Goal: Ask a question

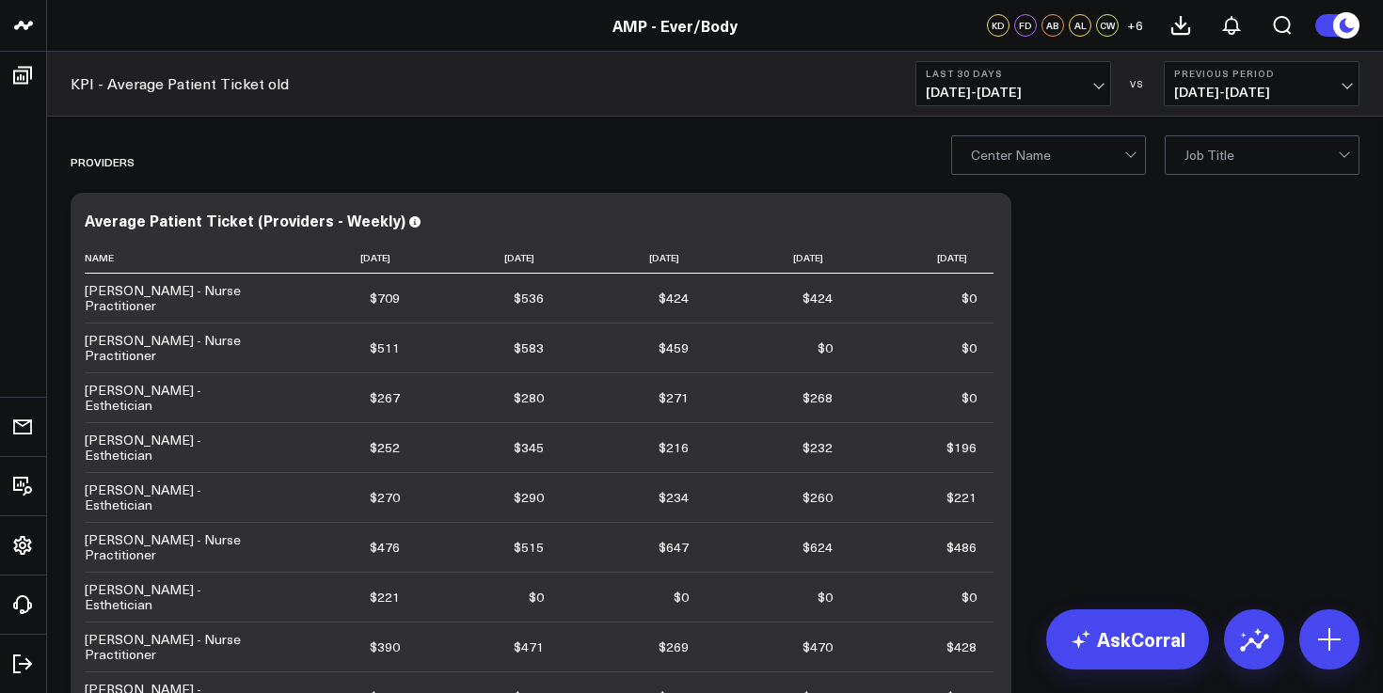
click at [1029, 92] on span "[DATE] - [DATE]" at bounding box center [1013, 92] width 175 height 15
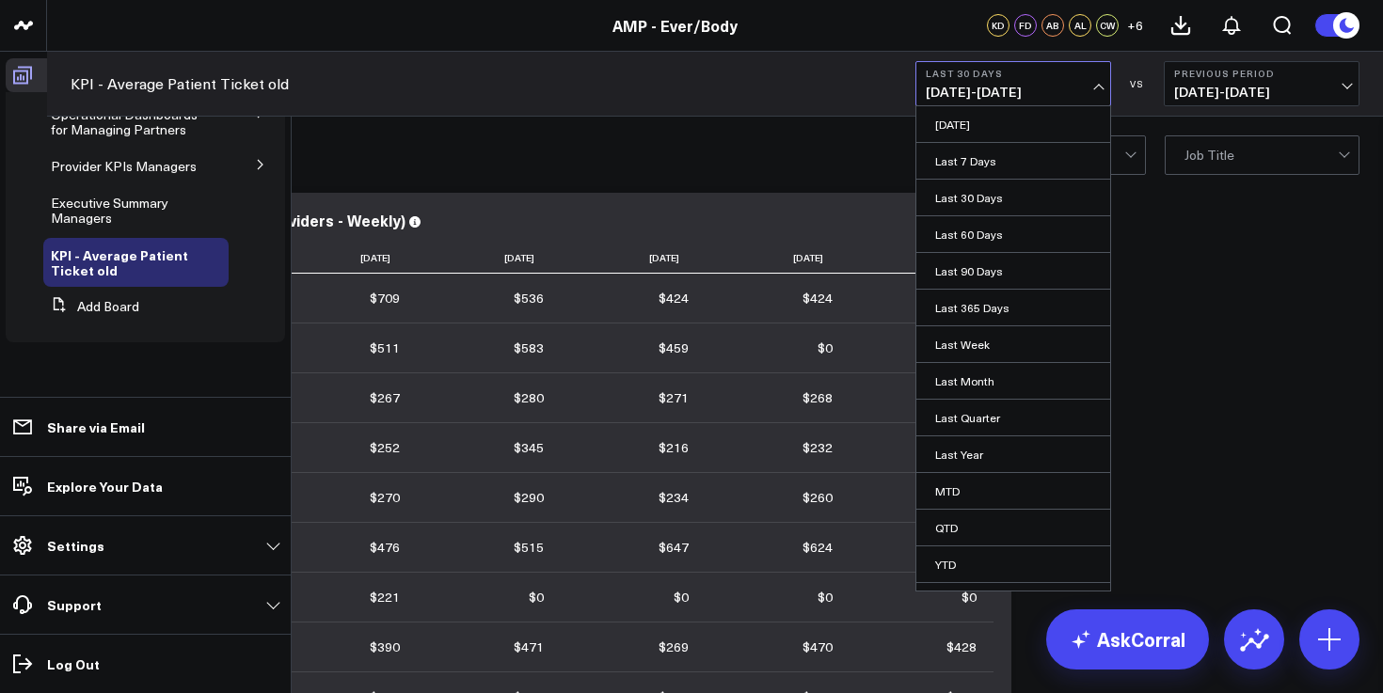
click at [30, 66] on icon at bounding box center [22, 75] width 23 height 23
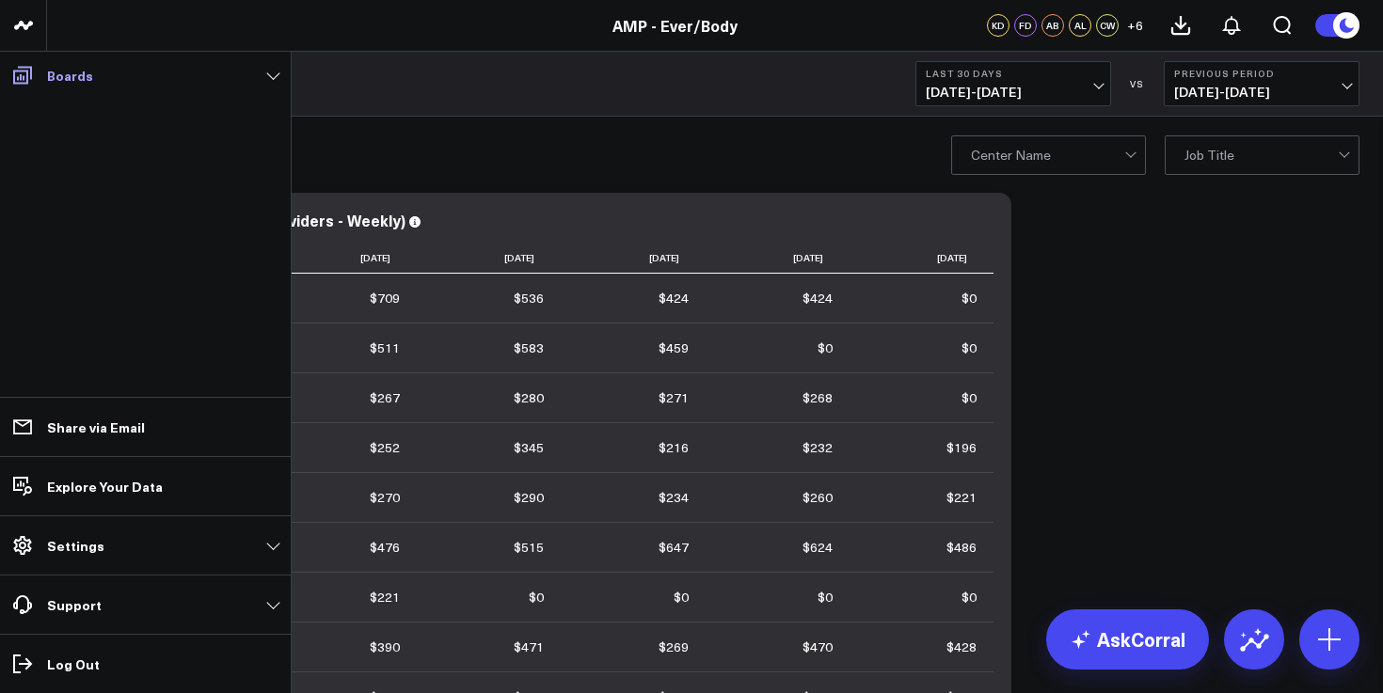
click at [38, 74] on span at bounding box center [23, 75] width 34 height 34
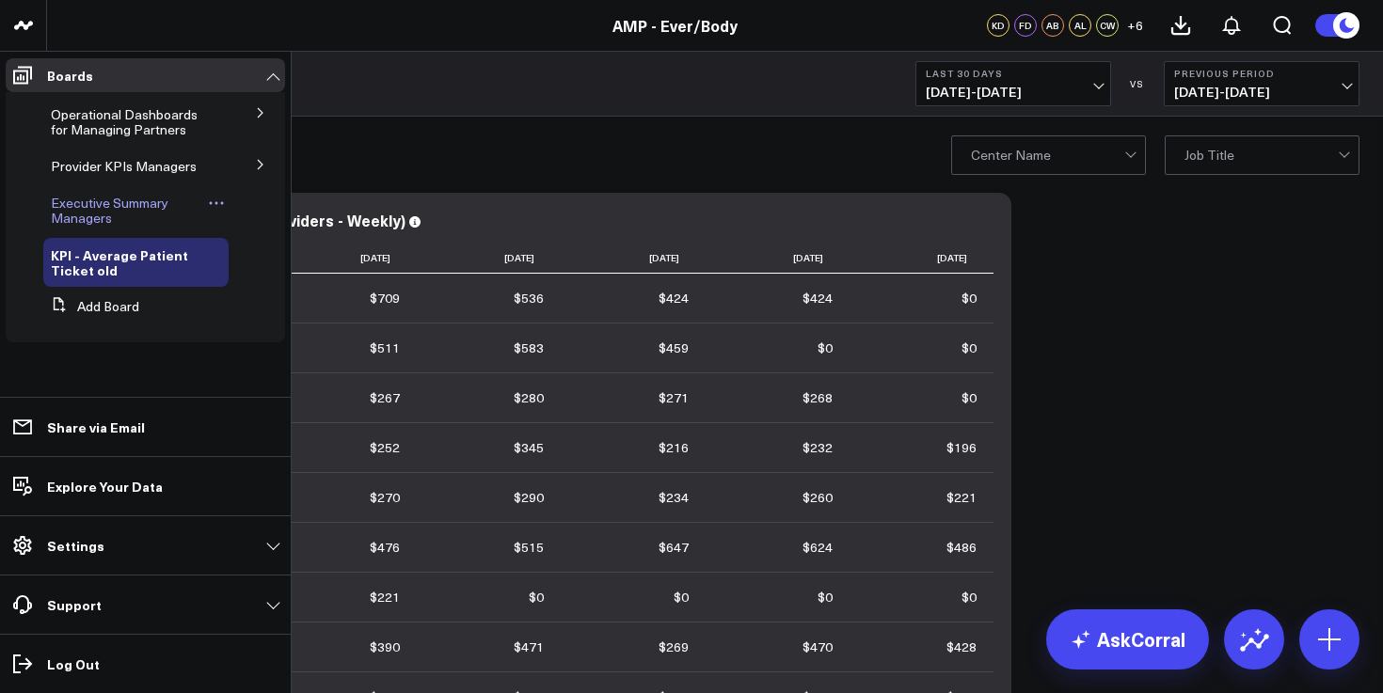
click at [122, 200] on span "Executive Summary Managers" at bounding box center [110, 210] width 118 height 33
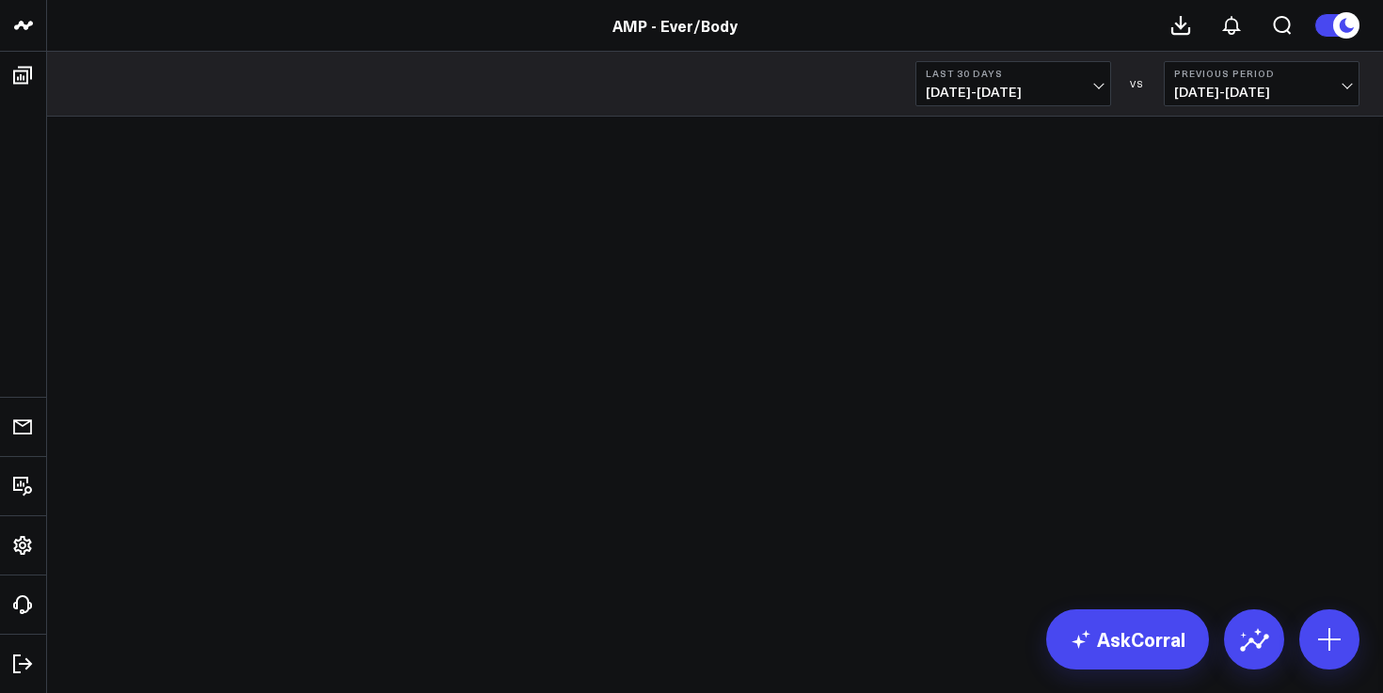
click at [1065, 90] on span "[DATE] - [DATE]" at bounding box center [1013, 92] width 175 height 15
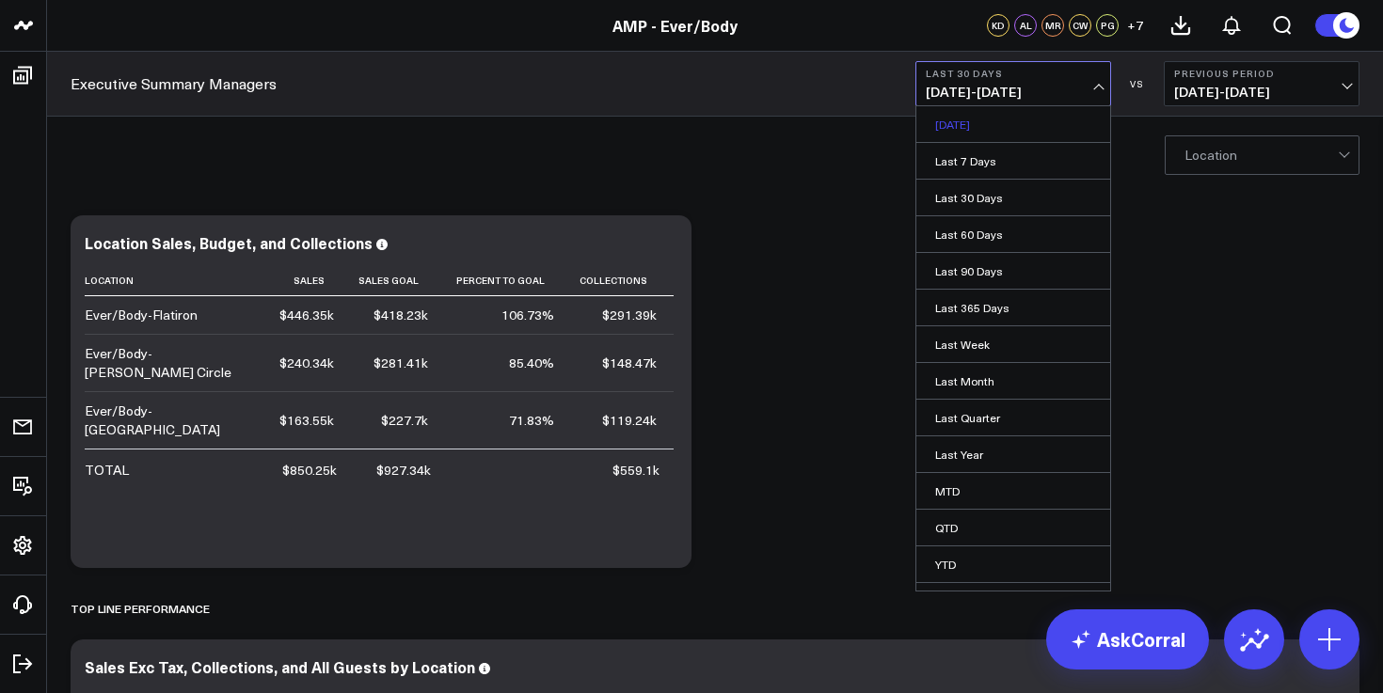
click at [1005, 125] on link "[DATE]" at bounding box center [1013, 124] width 194 height 36
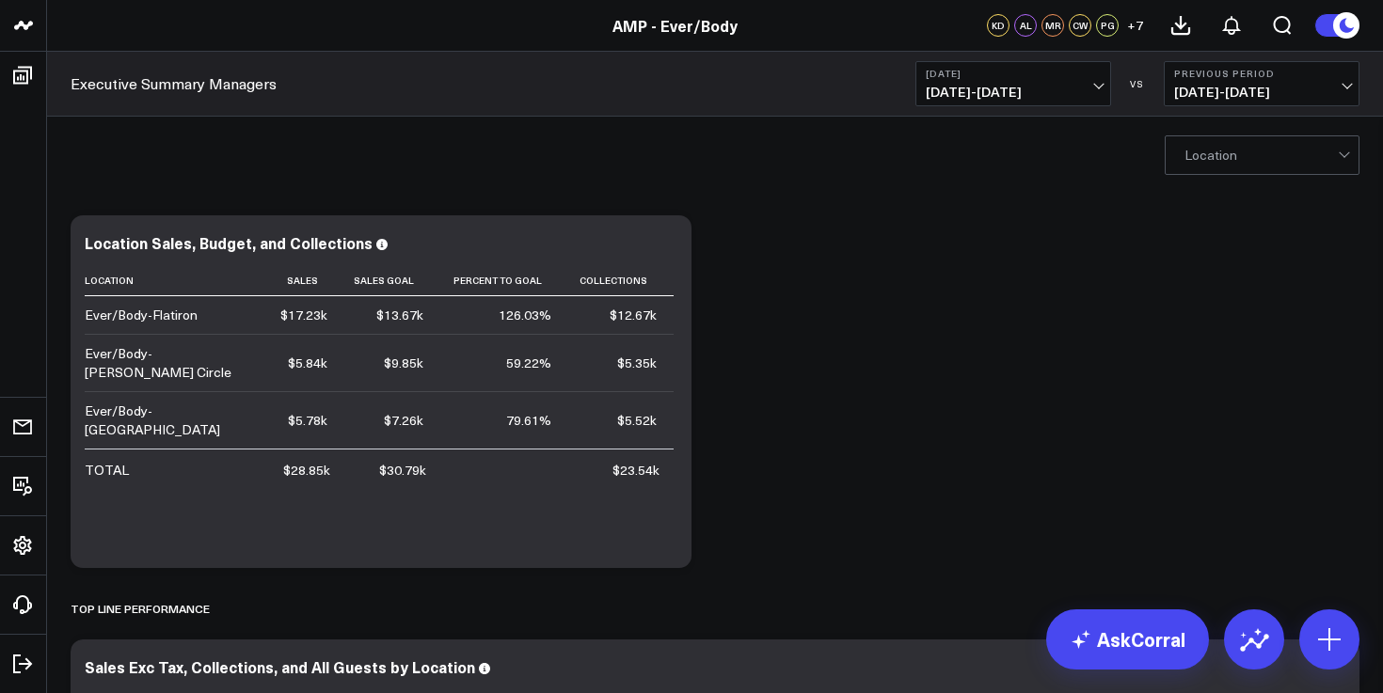
click at [988, 94] on span "[DATE] - [DATE]" at bounding box center [1013, 92] width 175 height 15
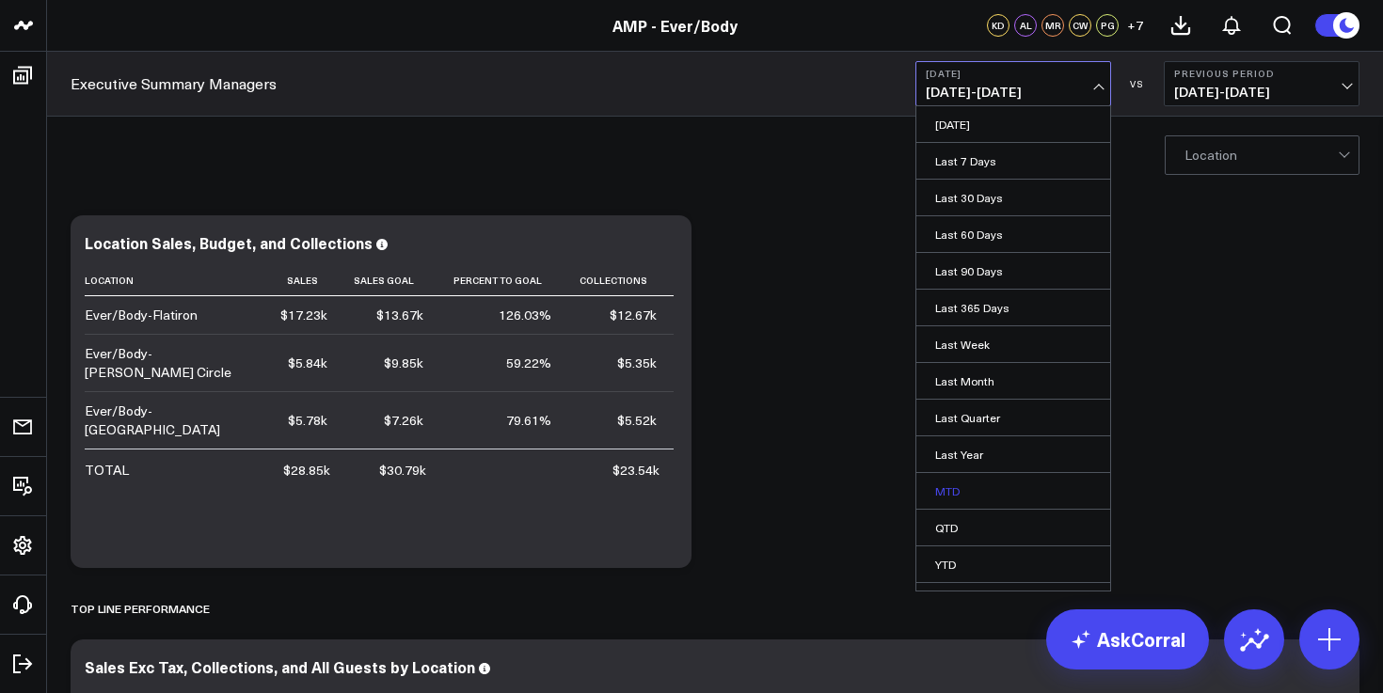
click at [994, 483] on link "MTD" at bounding box center [1013, 491] width 194 height 36
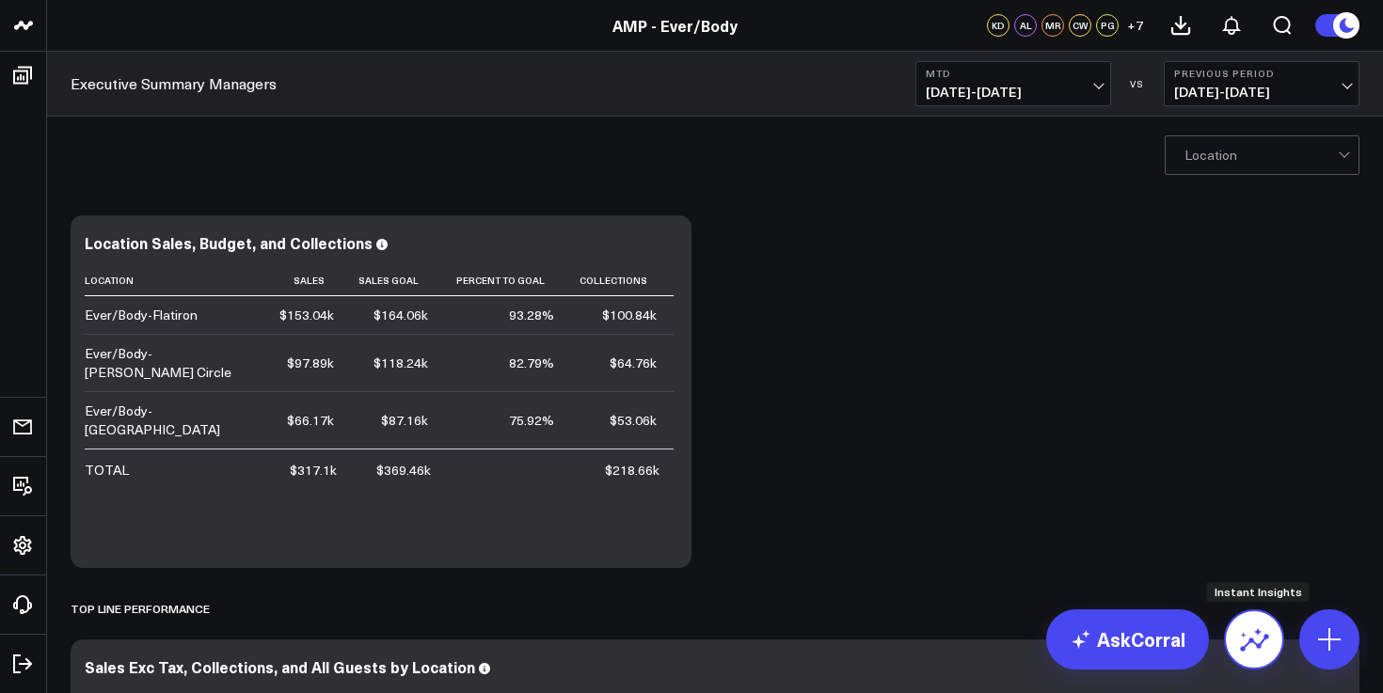
click at [1250, 634] on icon at bounding box center [1254, 640] width 30 height 30
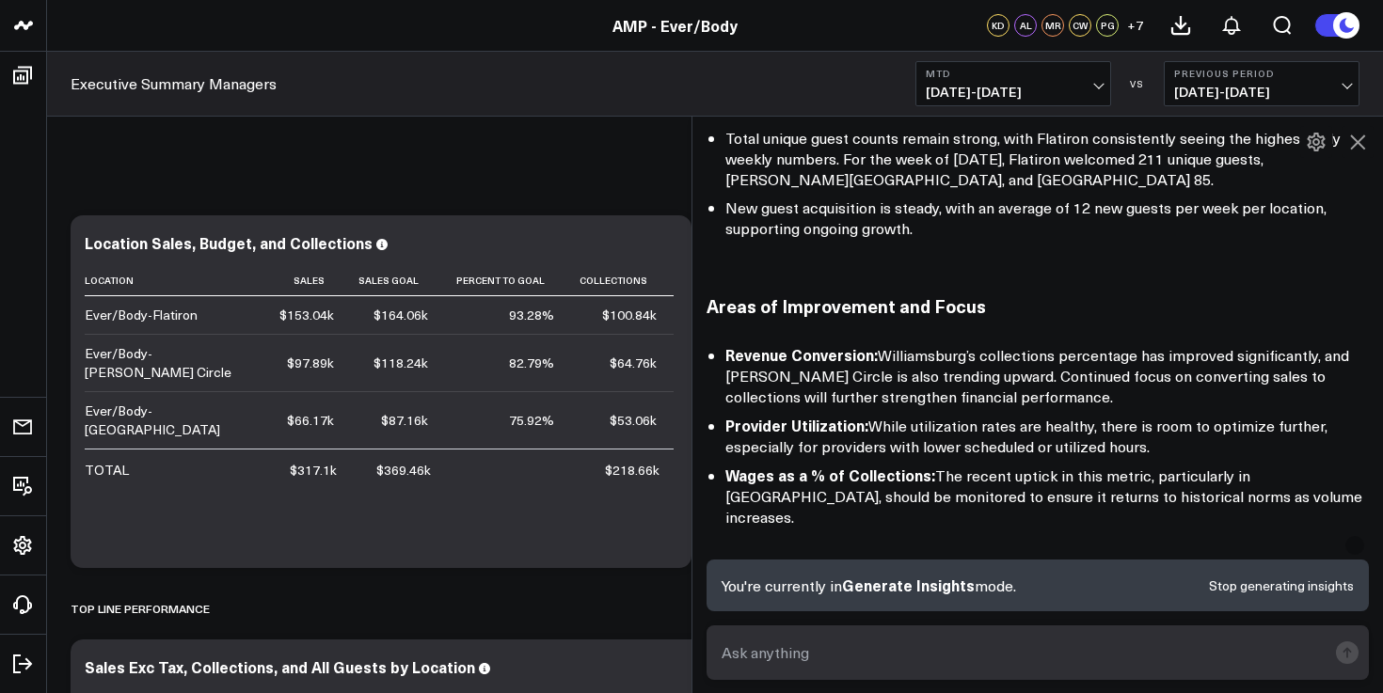
scroll to position [1870, 0]
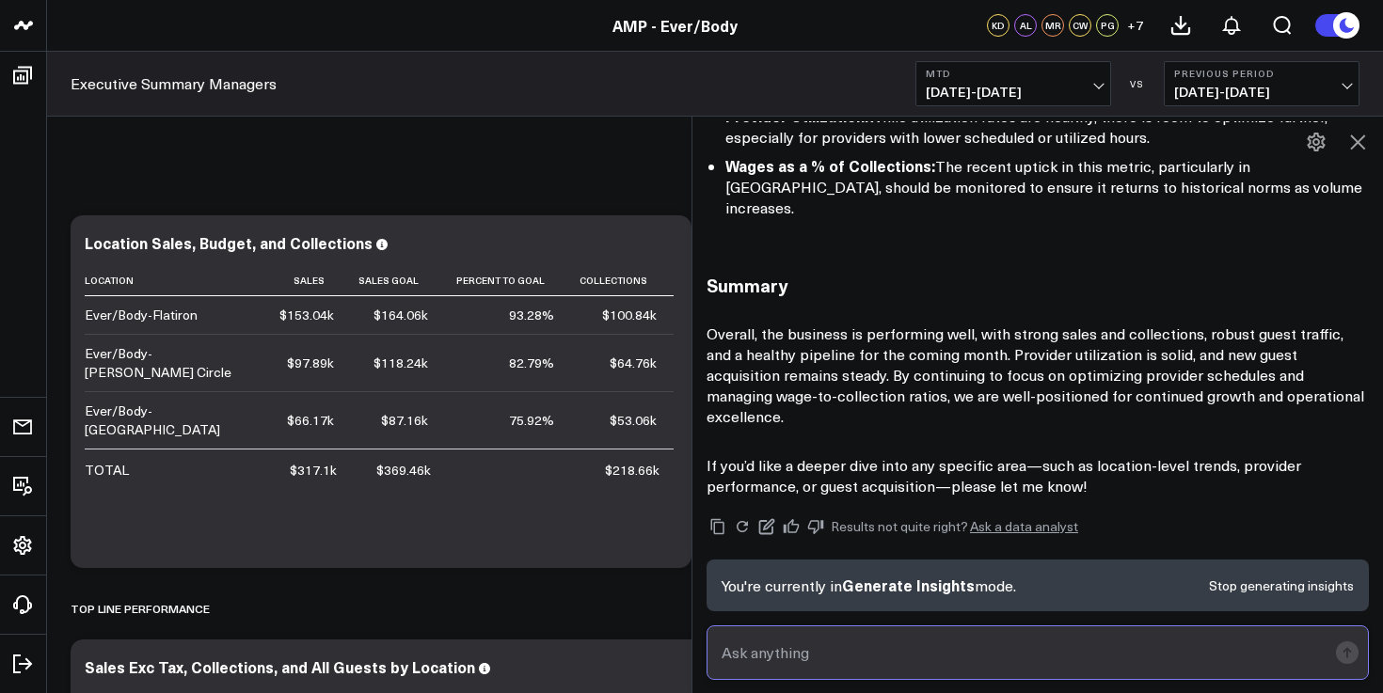
click at [890, 642] on input "text" at bounding box center [1022, 653] width 610 height 34
type input "flatiron's products"
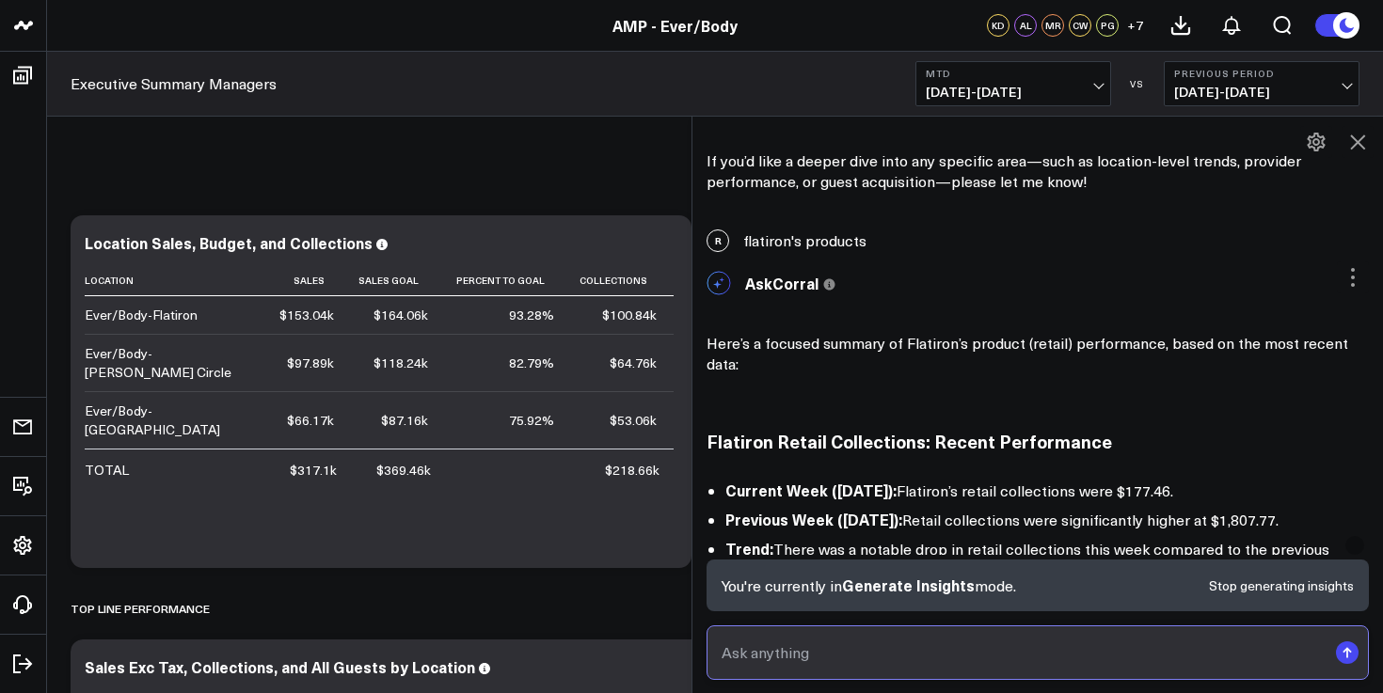
scroll to position [2167, 0]
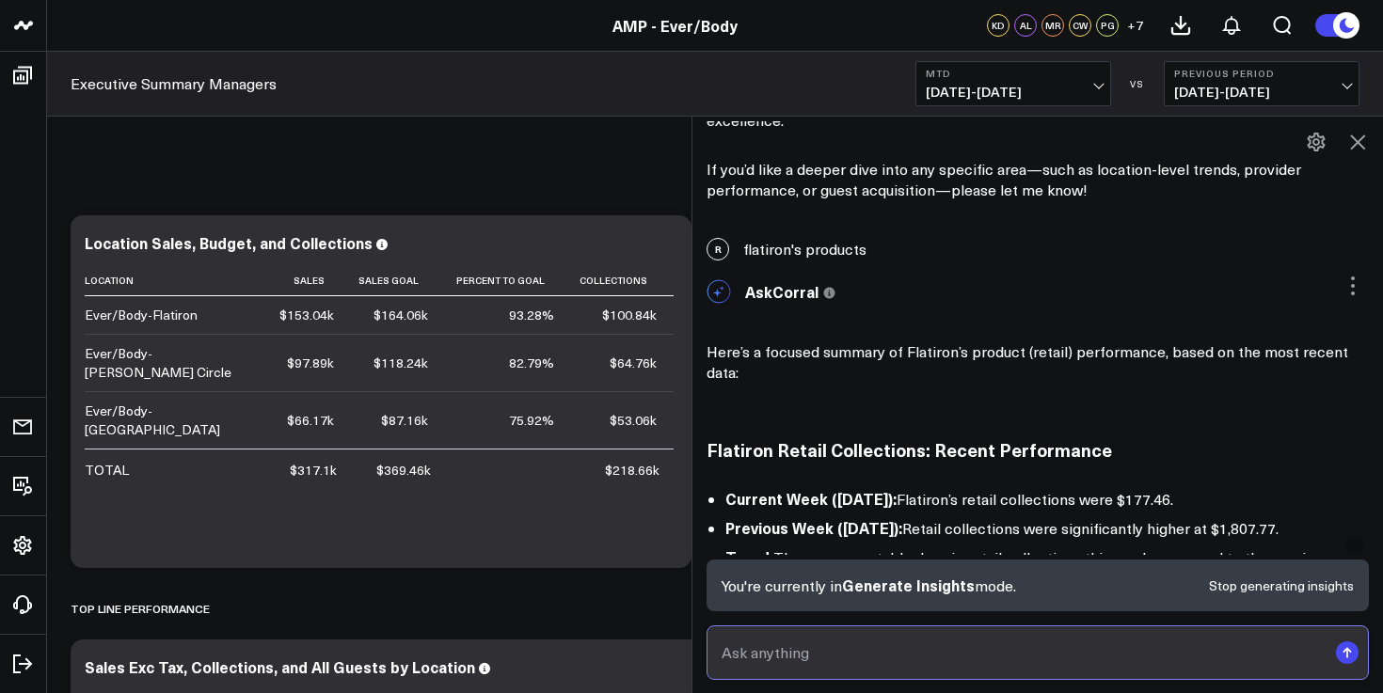
click at [831, 648] on input "text" at bounding box center [1022, 653] width 610 height 34
type input "F"
type input "Flatiron's mtd products"
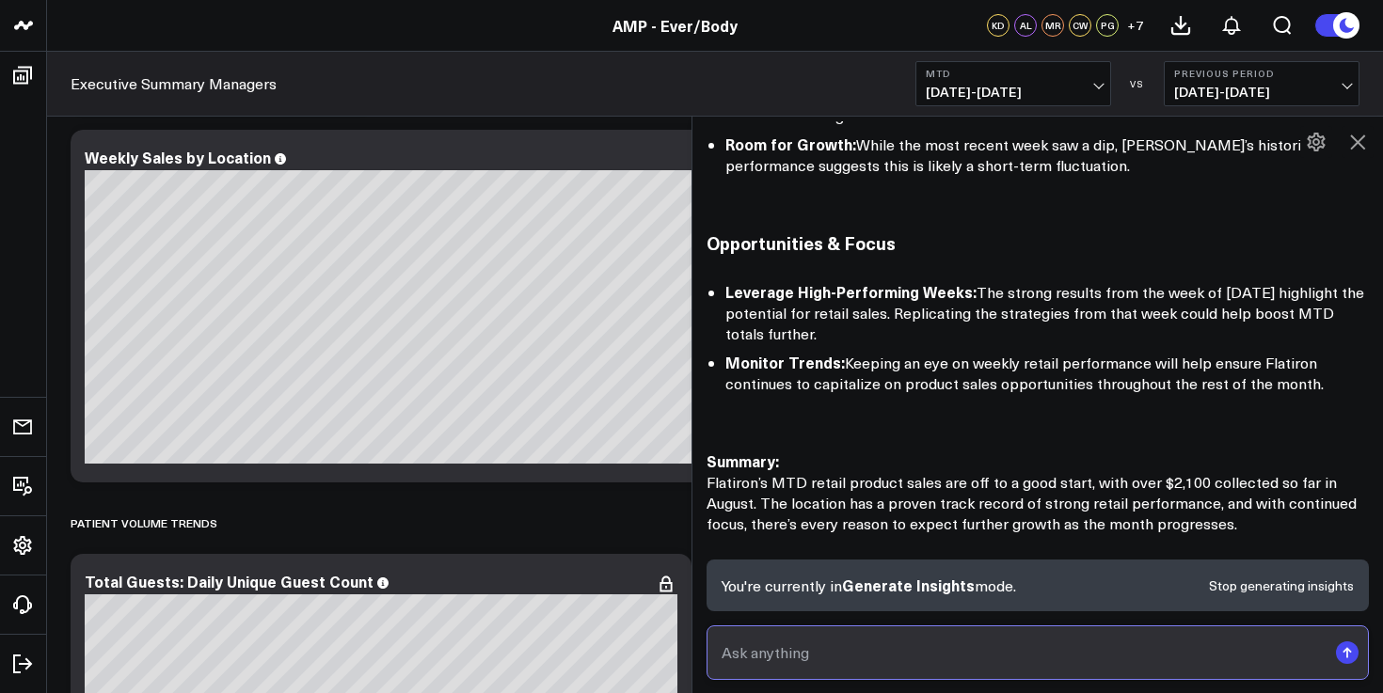
scroll to position [0, 0]
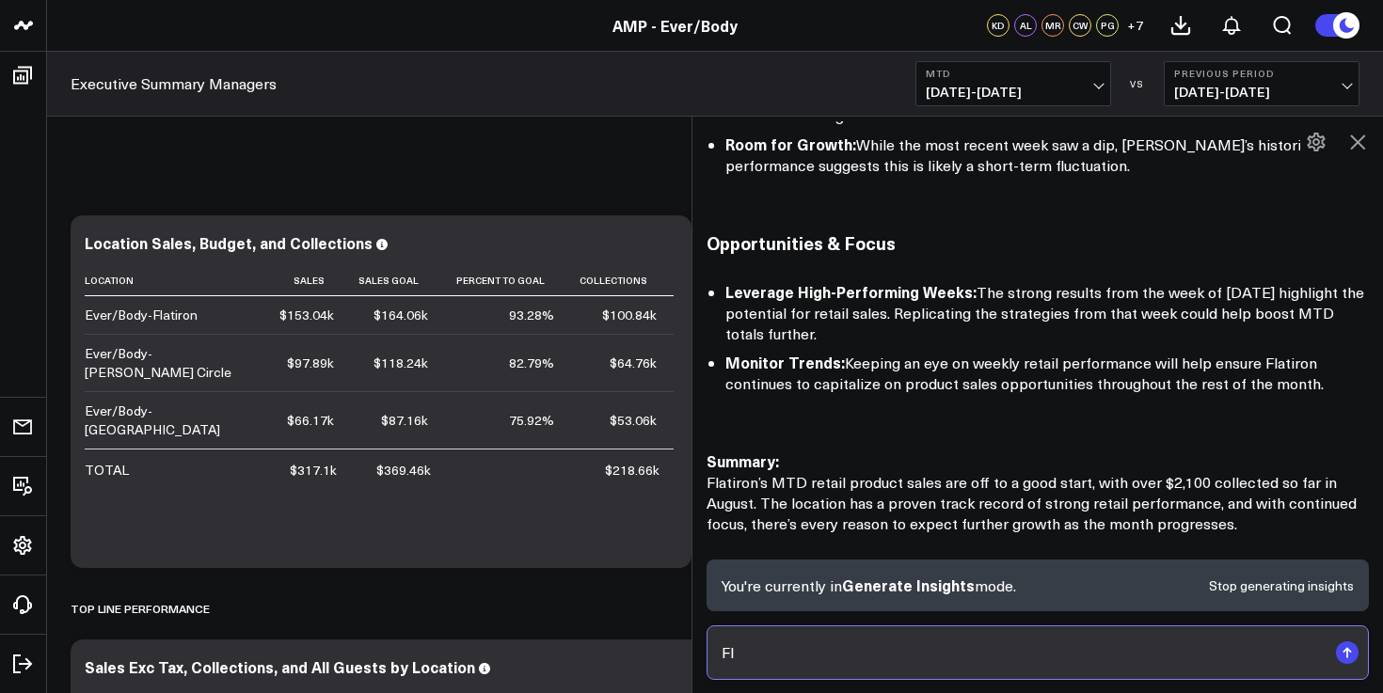
type input "F"
type input "utilization flatiron mtd"
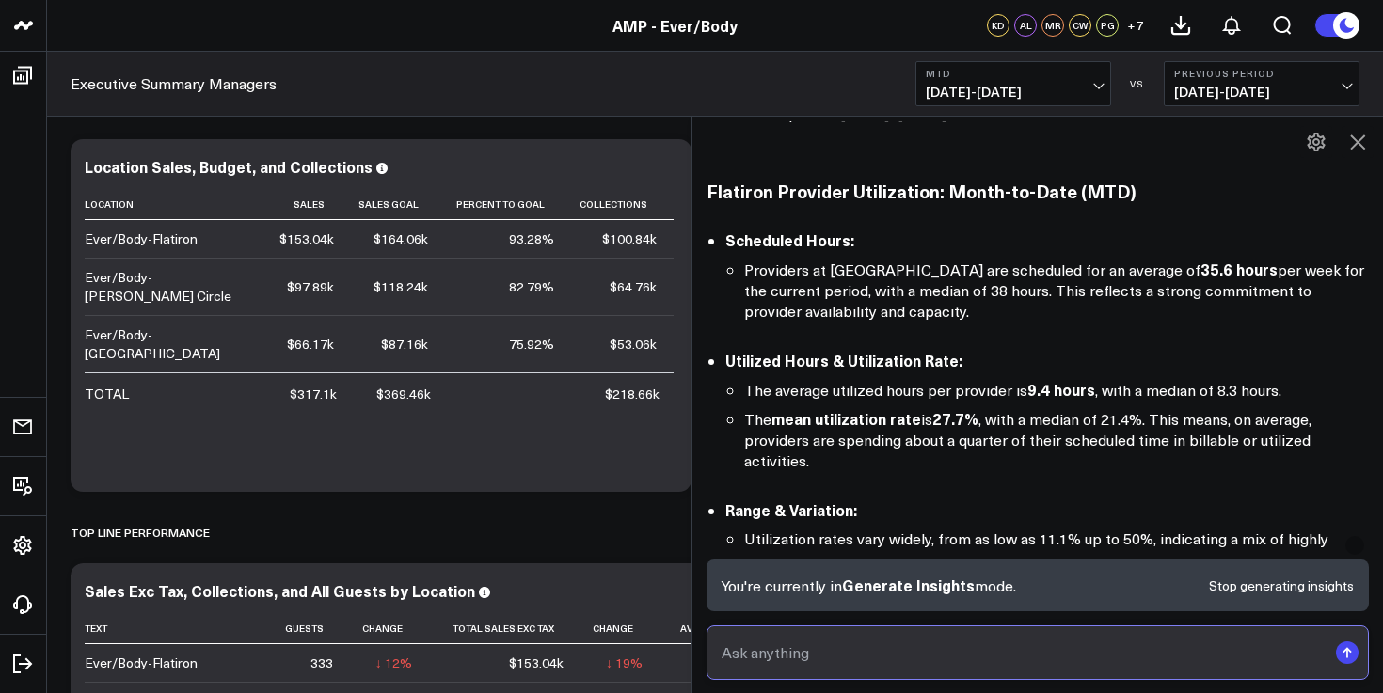
scroll to position [4609, 0]
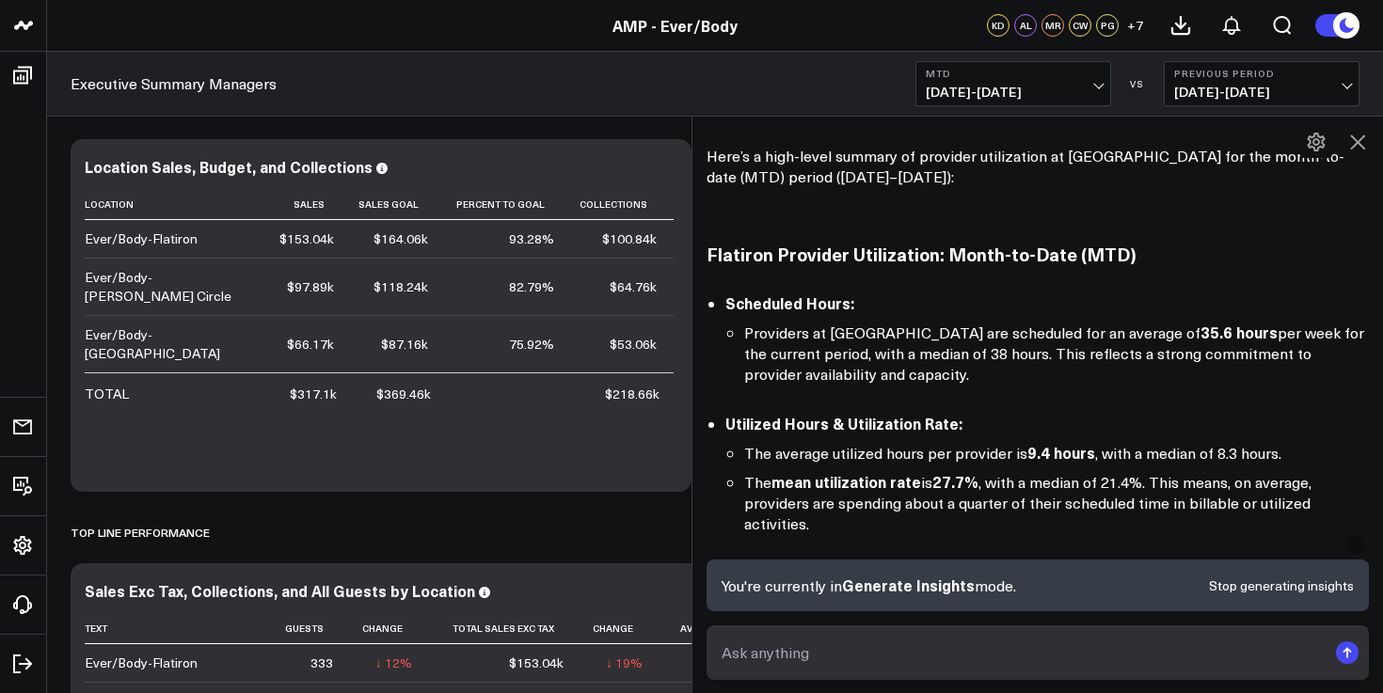
click at [1362, 148] on icon at bounding box center [1357, 142] width 15 height 15
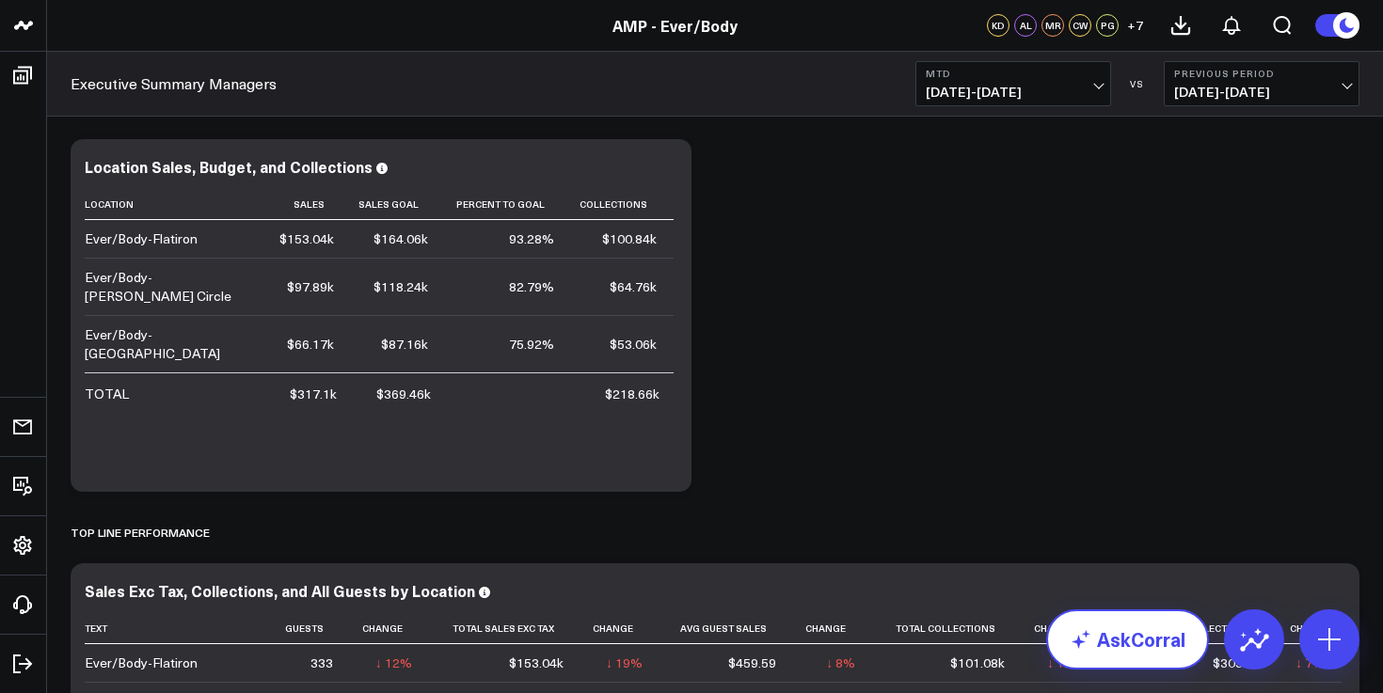
click at [1154, 641] on link "AskCorral" at bounding box center [1127, 640] width 163 height 60
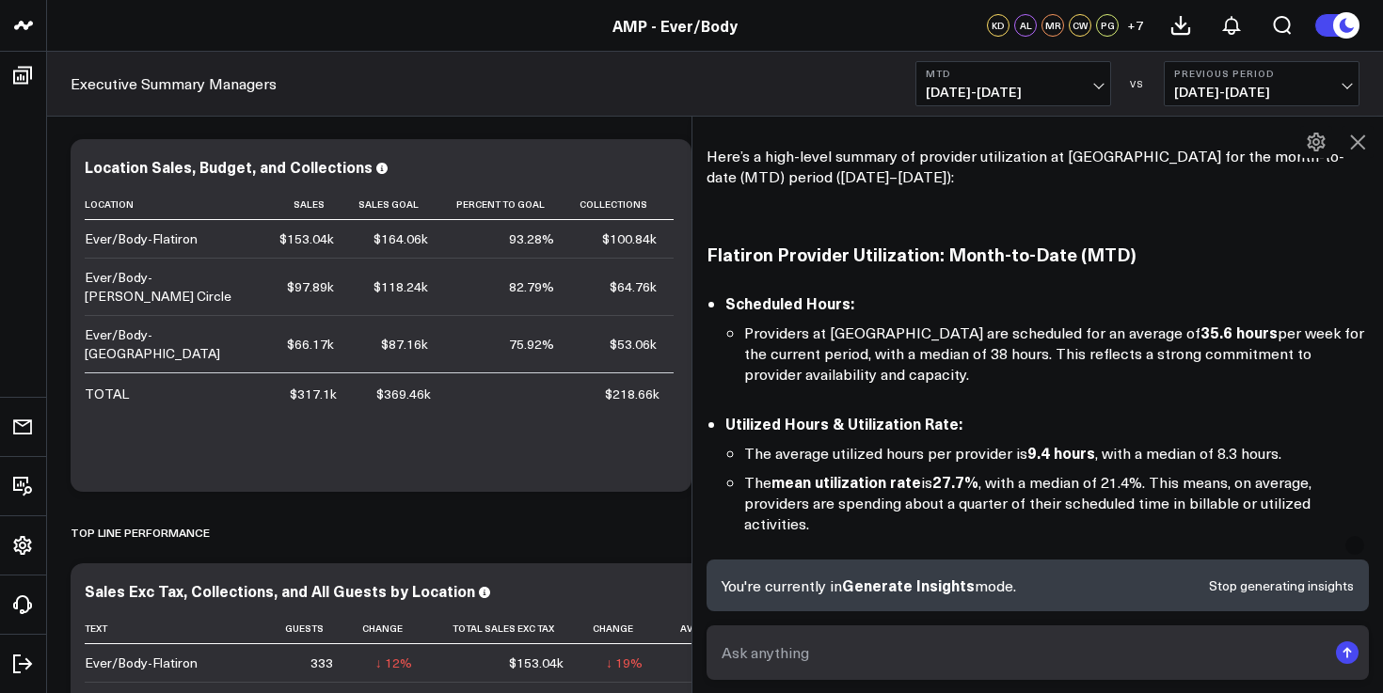
click at [1290, 586] on button "Stop generating insights" at bounding box center [1281, 585] width 145 height 13
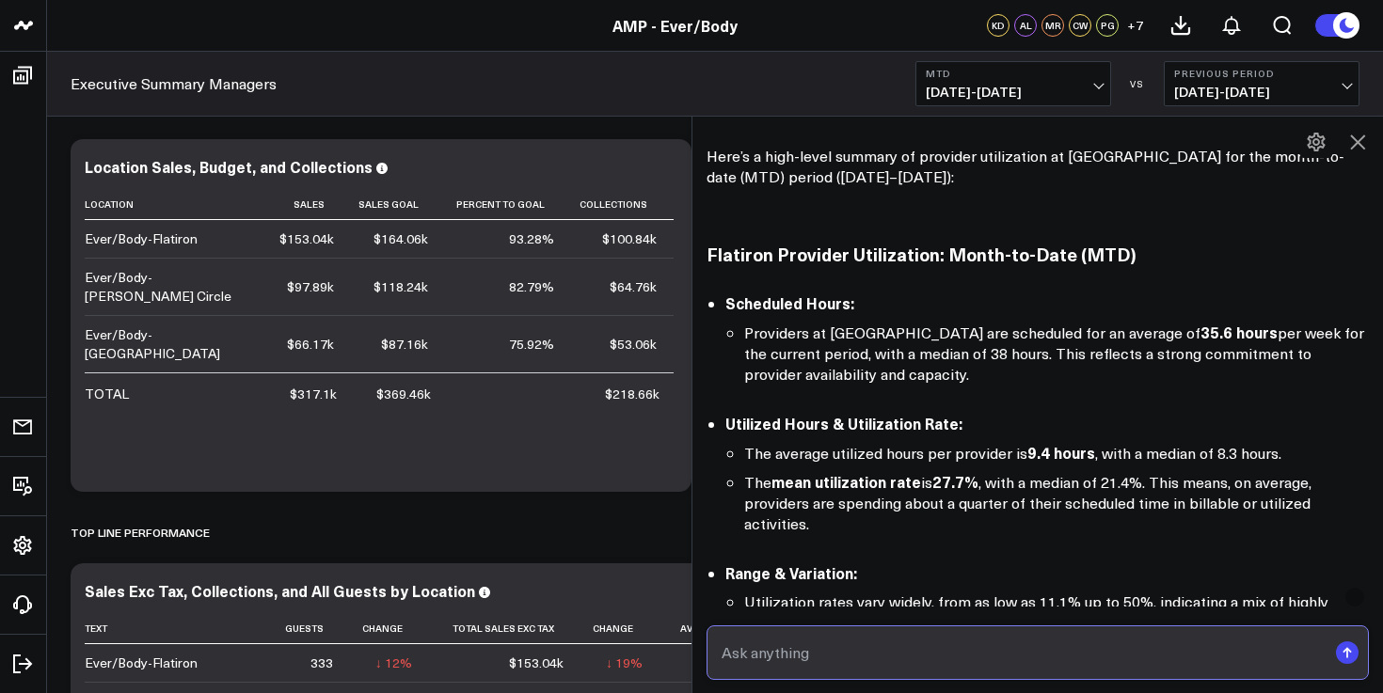
click at [980, 660] on input "text" at bounding box center [1022, 653] width 610 height 34
type input "Flatiron mtd utilization"
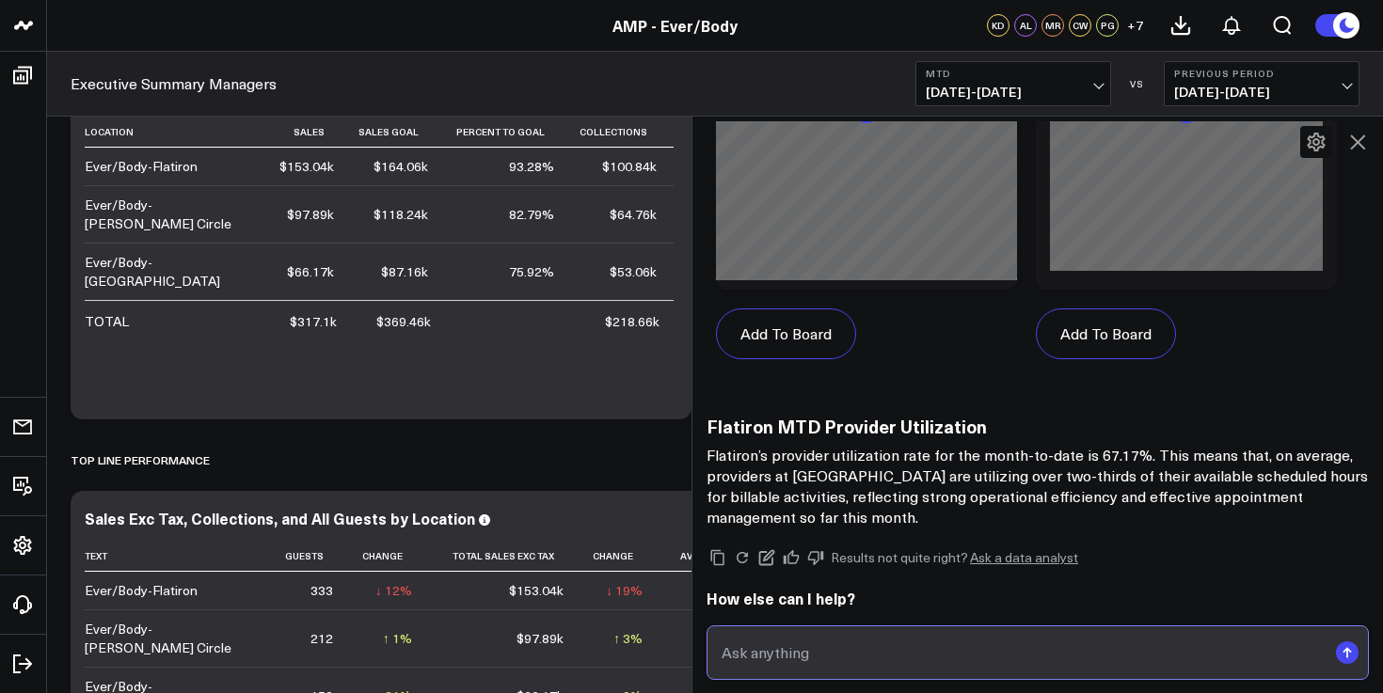
scroll to position [7262, 0]
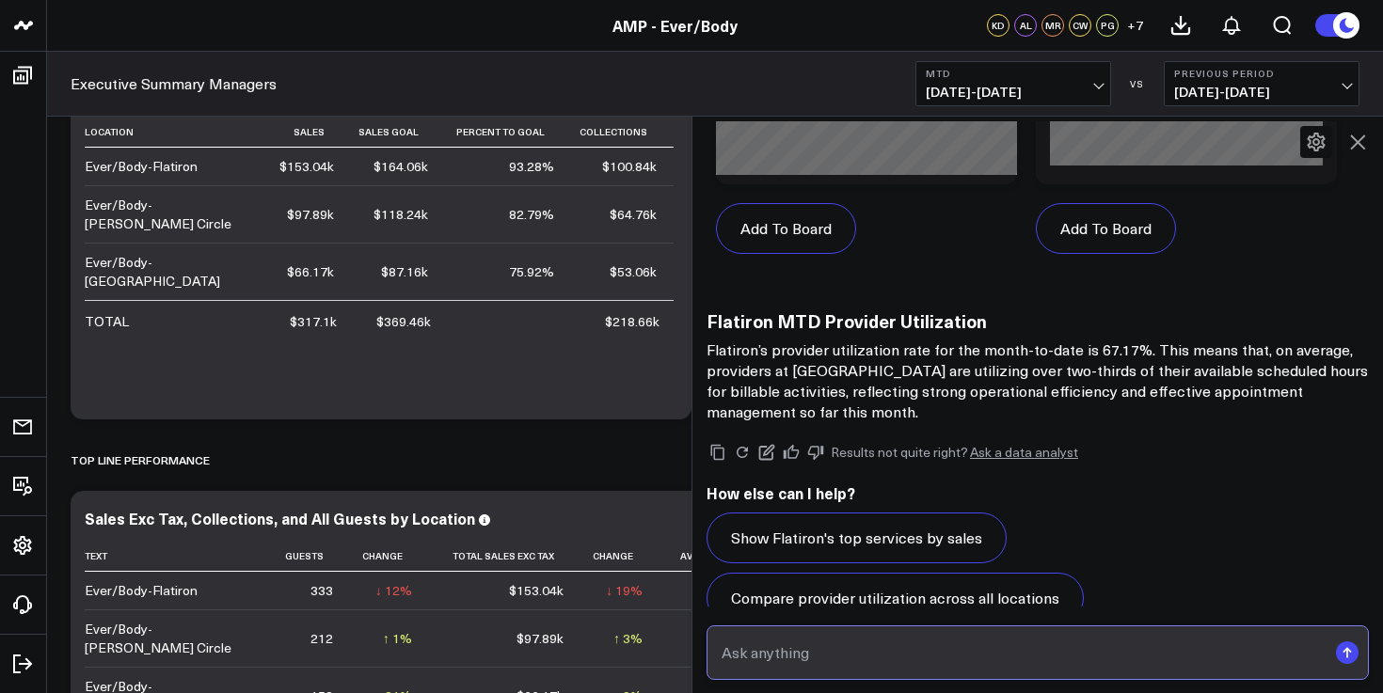
click at [935, 639] on input "text" at bounding box center [1022, 653] width 610 height 34
click at [903, 633] on button "What is [PERSON_NAME]'s guest count trend?" at bounding box center [891, 658] width 370 height 51
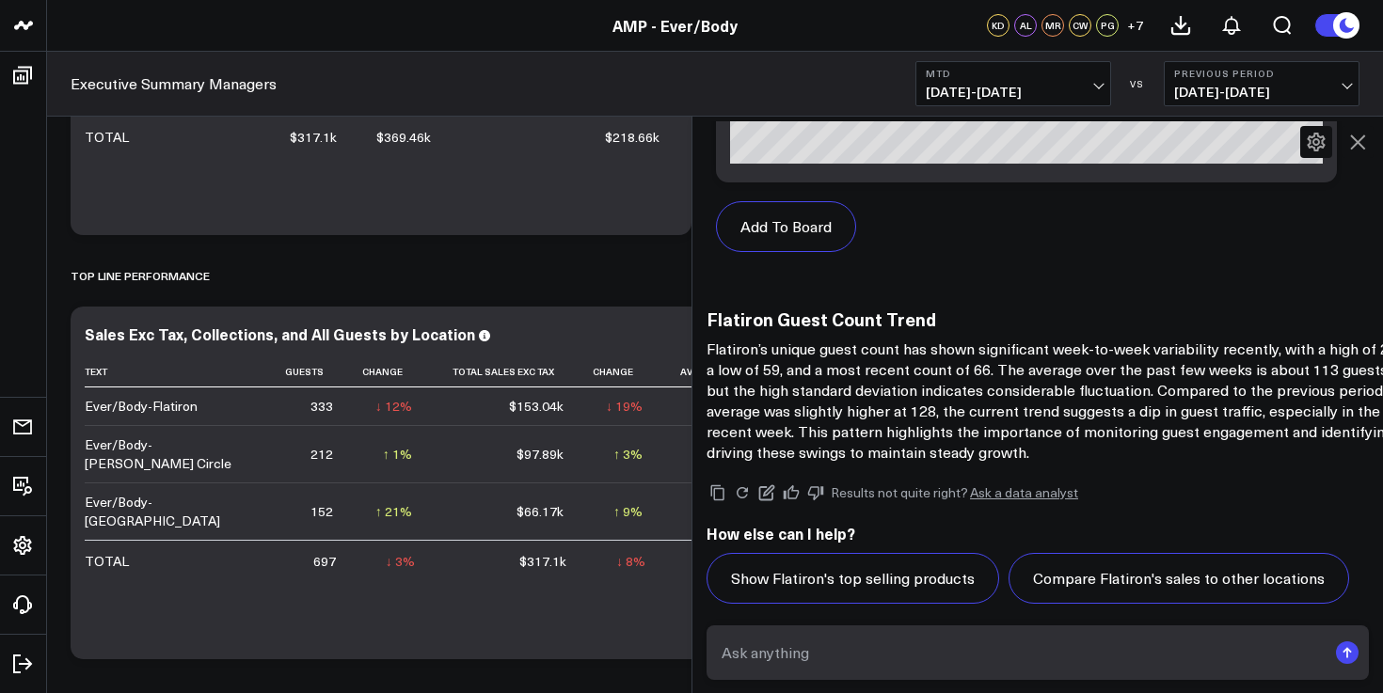
scroll to position [8976, 0]
click at [878, 642] on input "text" at bounding box center [1022, 653] width 610 height 34
type input "flatiron guest count mtd"
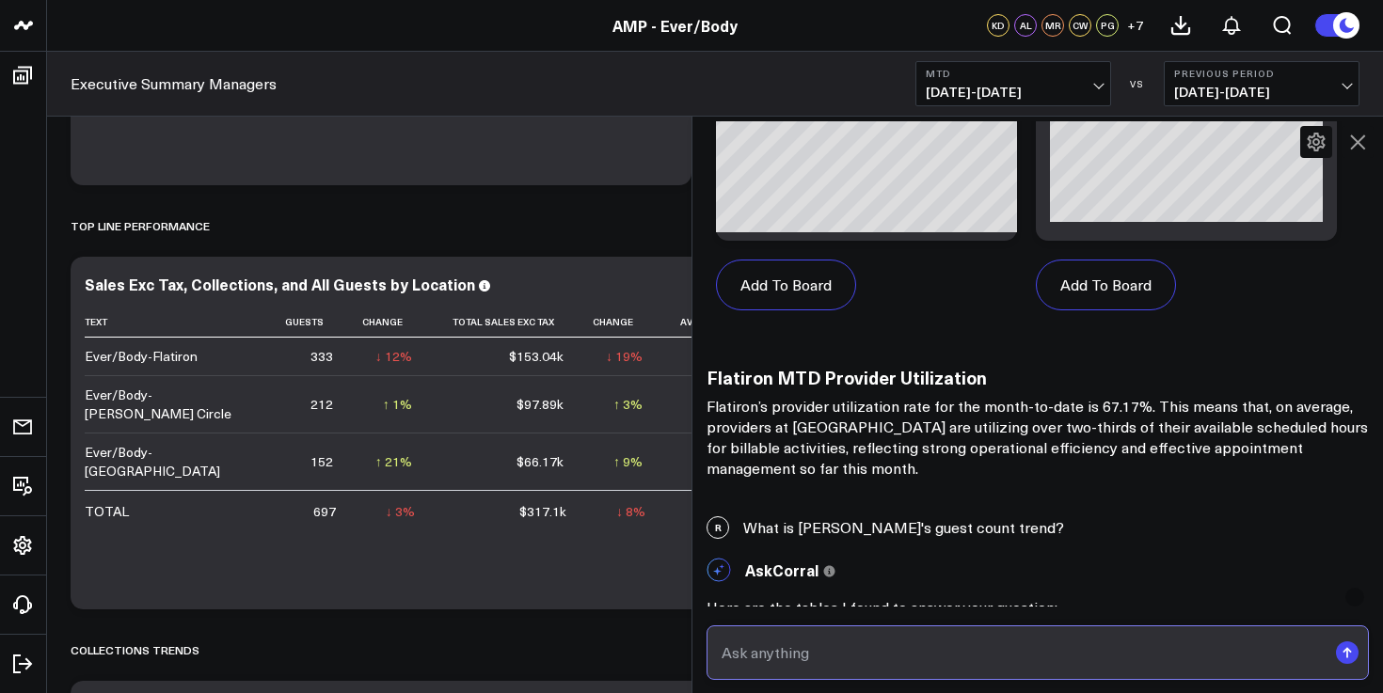
scroll to position [7166, 0]
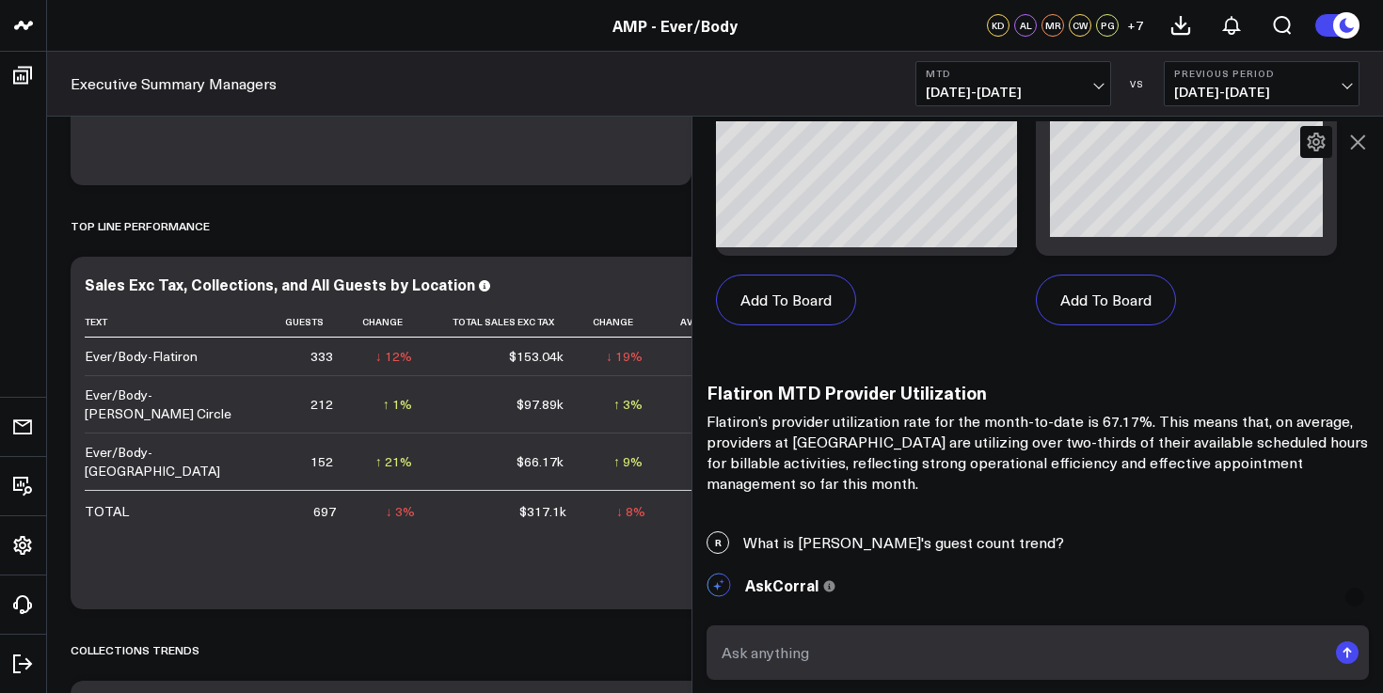
click at [829, 522] on div "R What is [PERSON_NAME]'s guest count trend?" at bounding box center [1037, 542] width 691 height 41
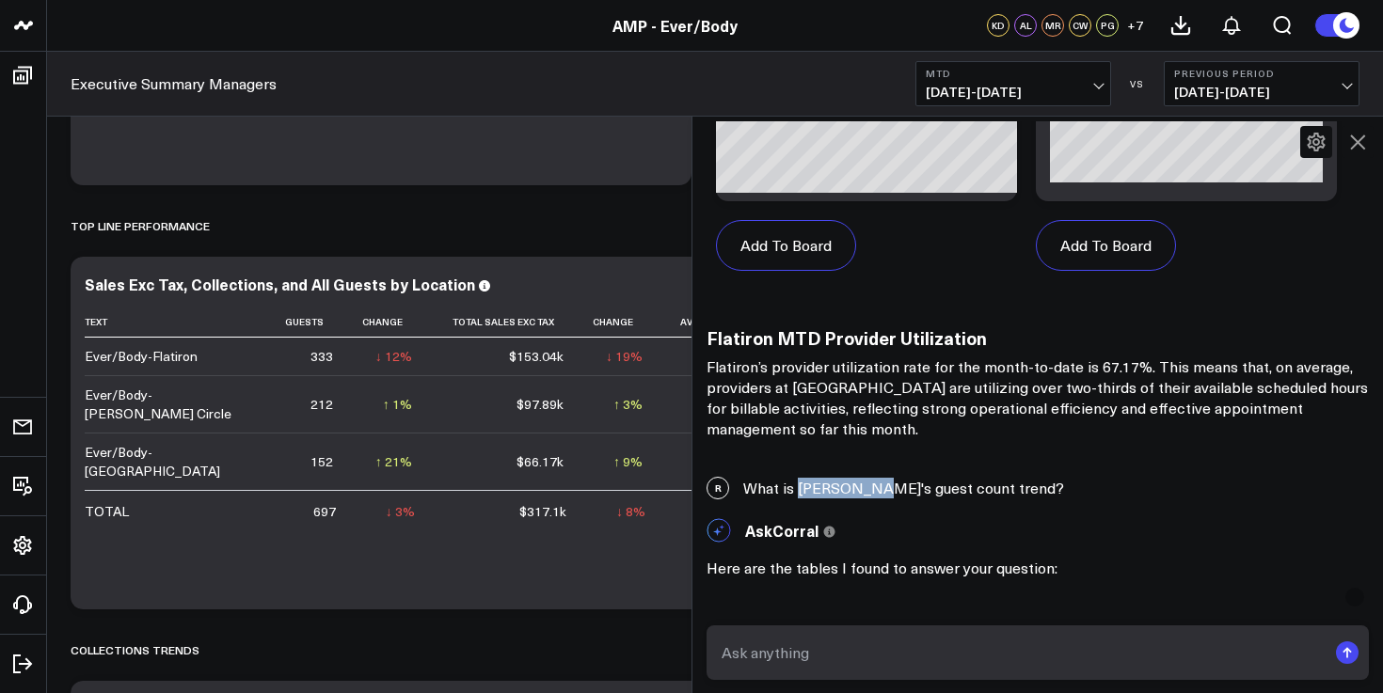
scroll to position [7243, 0]
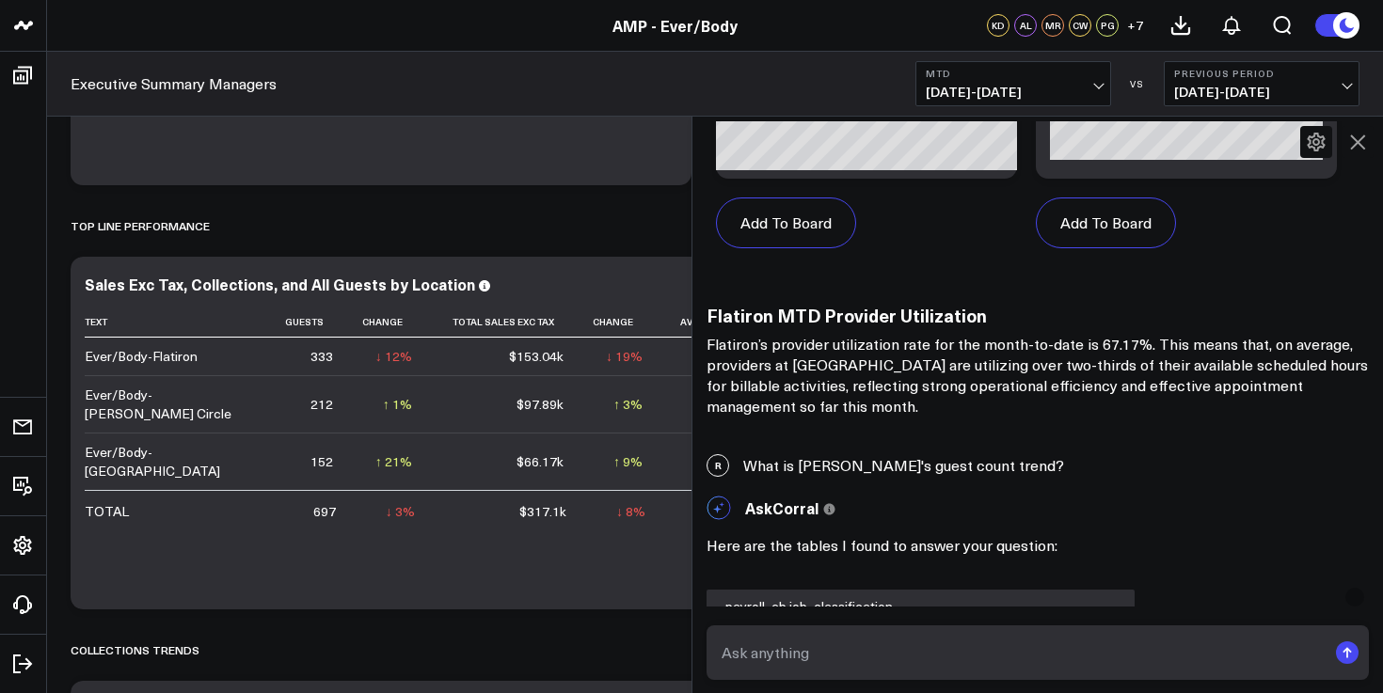
click at [840, 305] on h3 "Flatiron MTD Provider Utilization" at bounding box center [1046, 315] width 680 height 21
click at [818, 668] on input "text" at bounding box center [1022, 653] width 610 height 34
type input "rebook rate flatiron mtd"
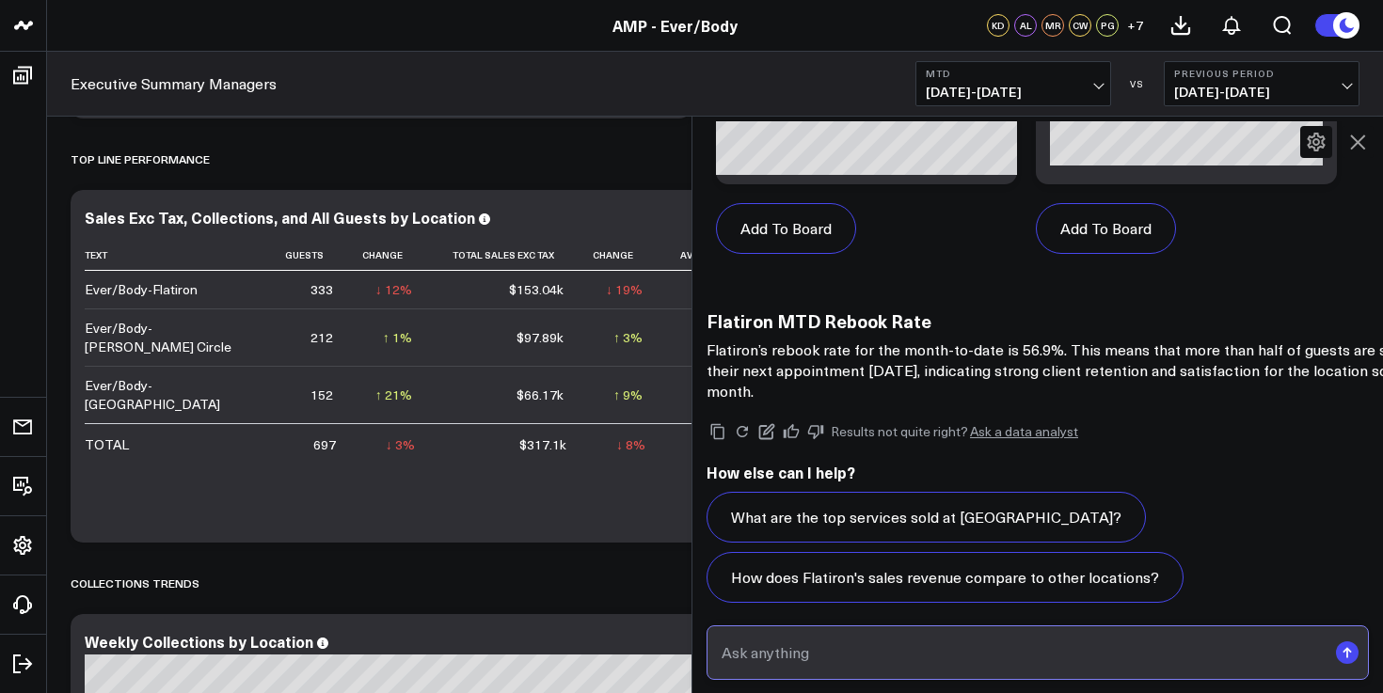
scroll to position [12908, 0]
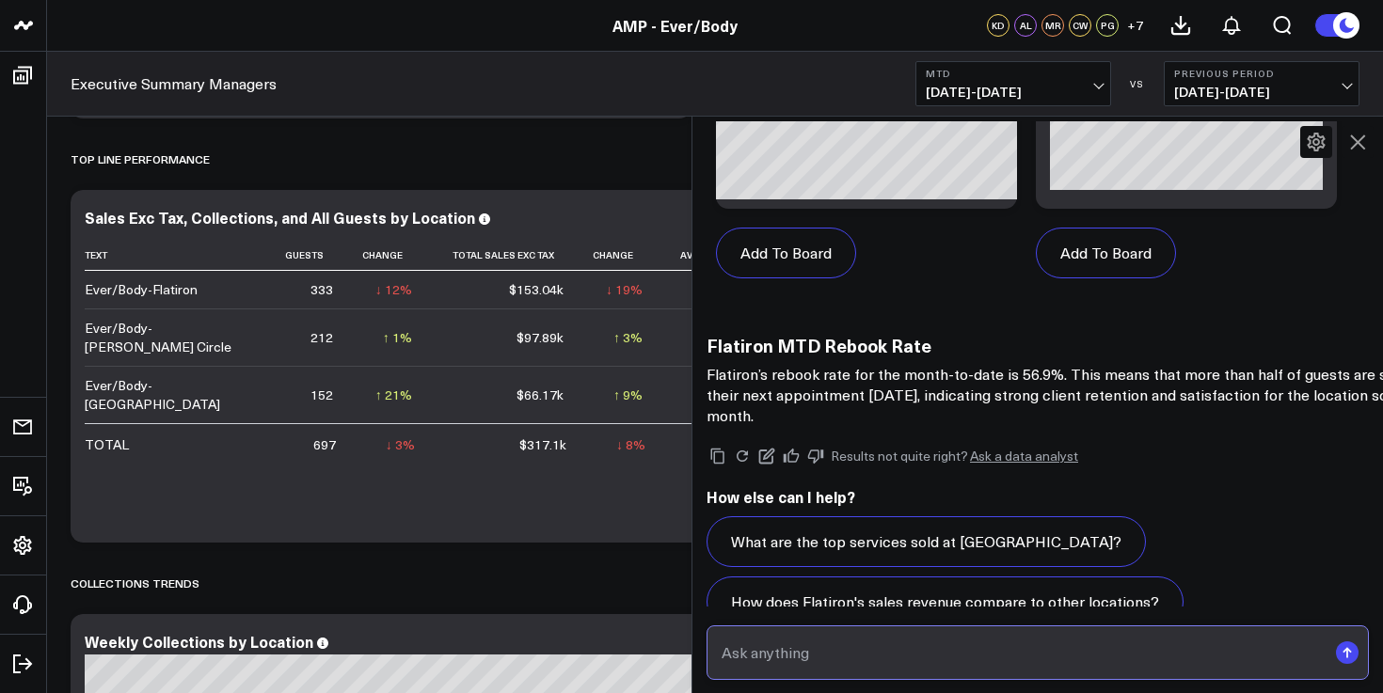
click at [831, 658] on input "text" at bounding box center [1022, 653] width 610 height 34
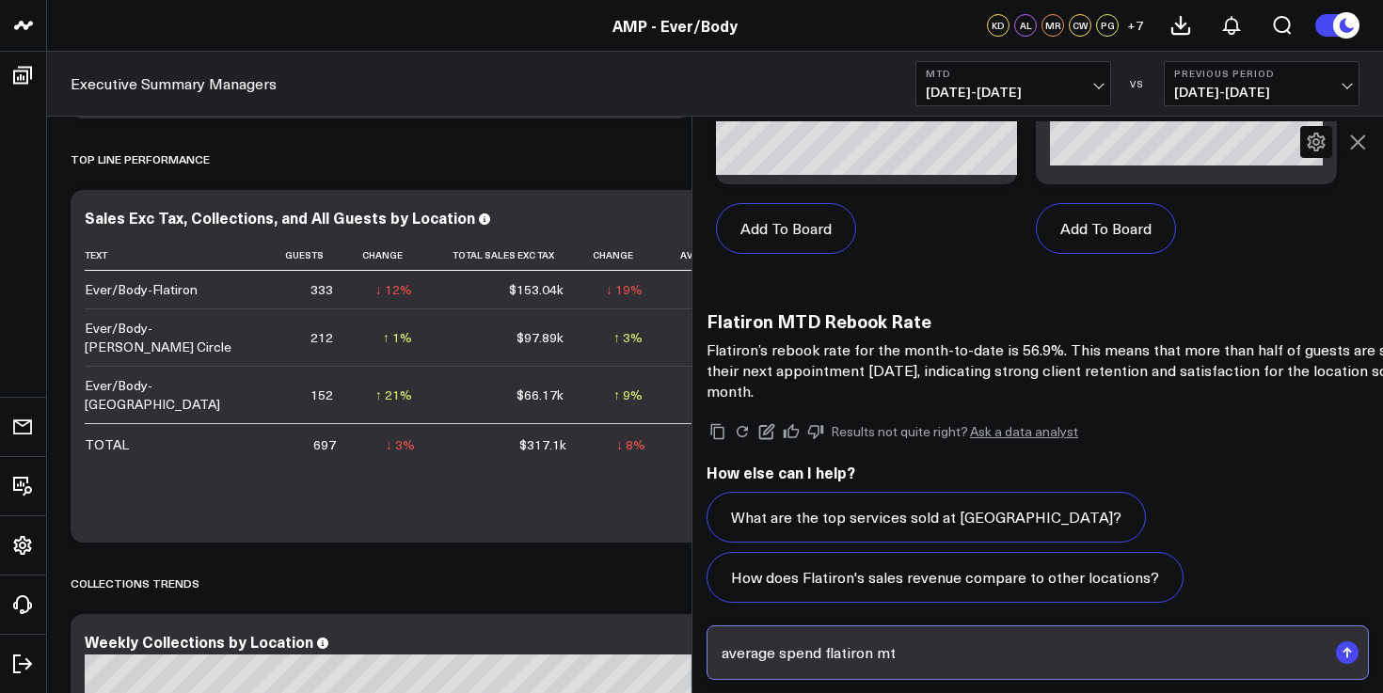
type input "average spend flatiron mtd"
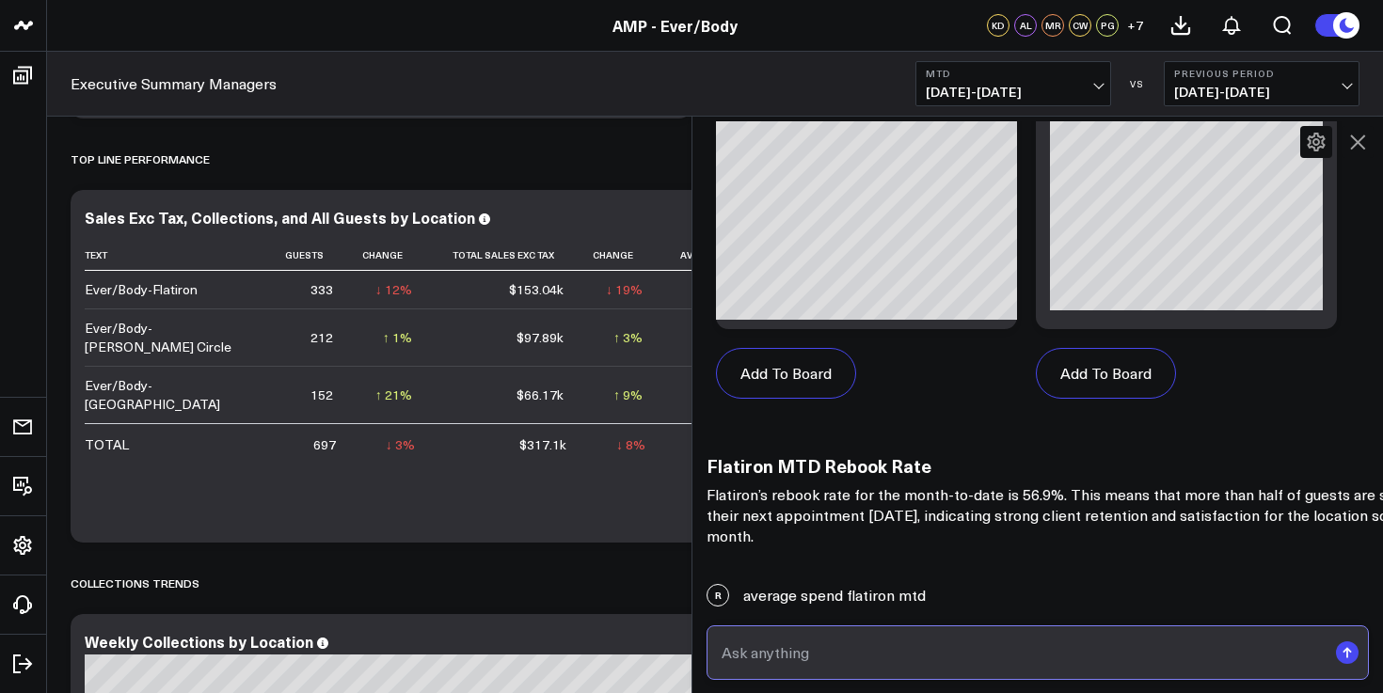
scroll to position [14756, 0]
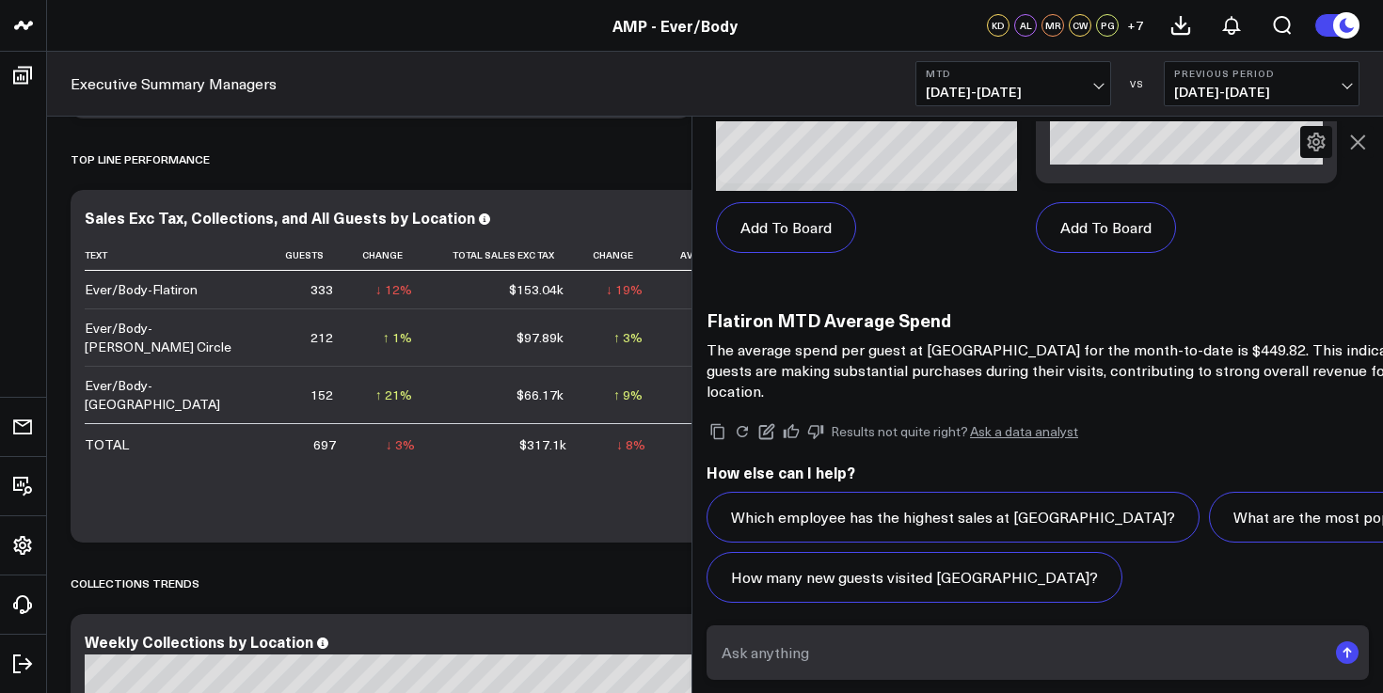
click at [1359, 149] on icon at bounding box center [1357, 142] width 23 height 23
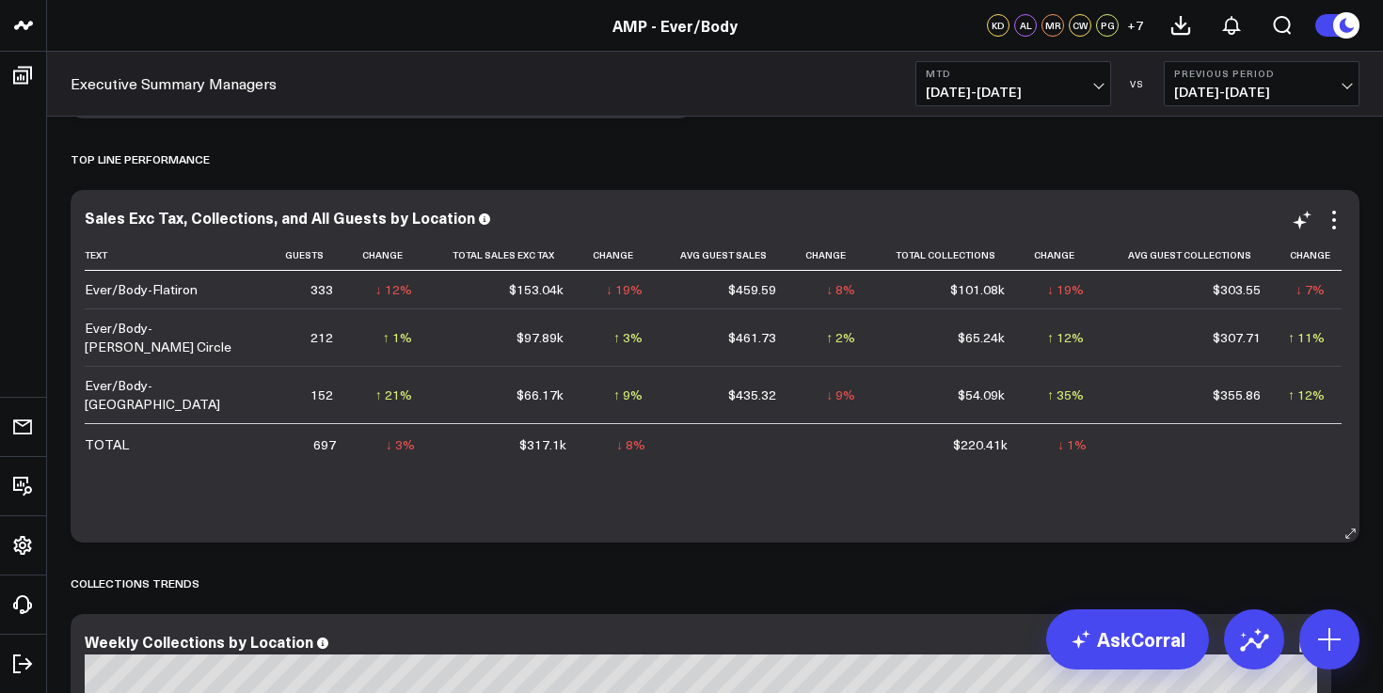
scroll to position [0, 0]
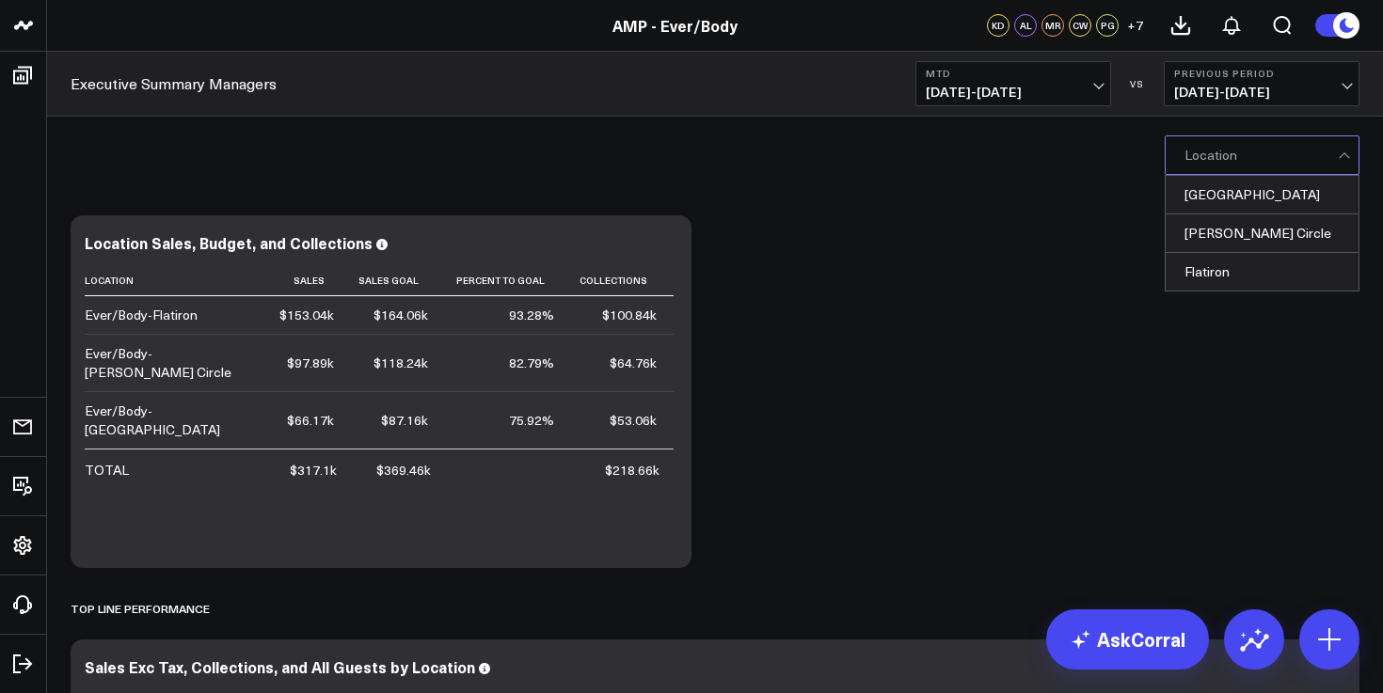
click at [1268, 155] on div at bounding box center [1260, 155] width 153 height 38
click at [1231, 261] on div "Flatiron" at bounding box center [1262, 272] width 193 height 38
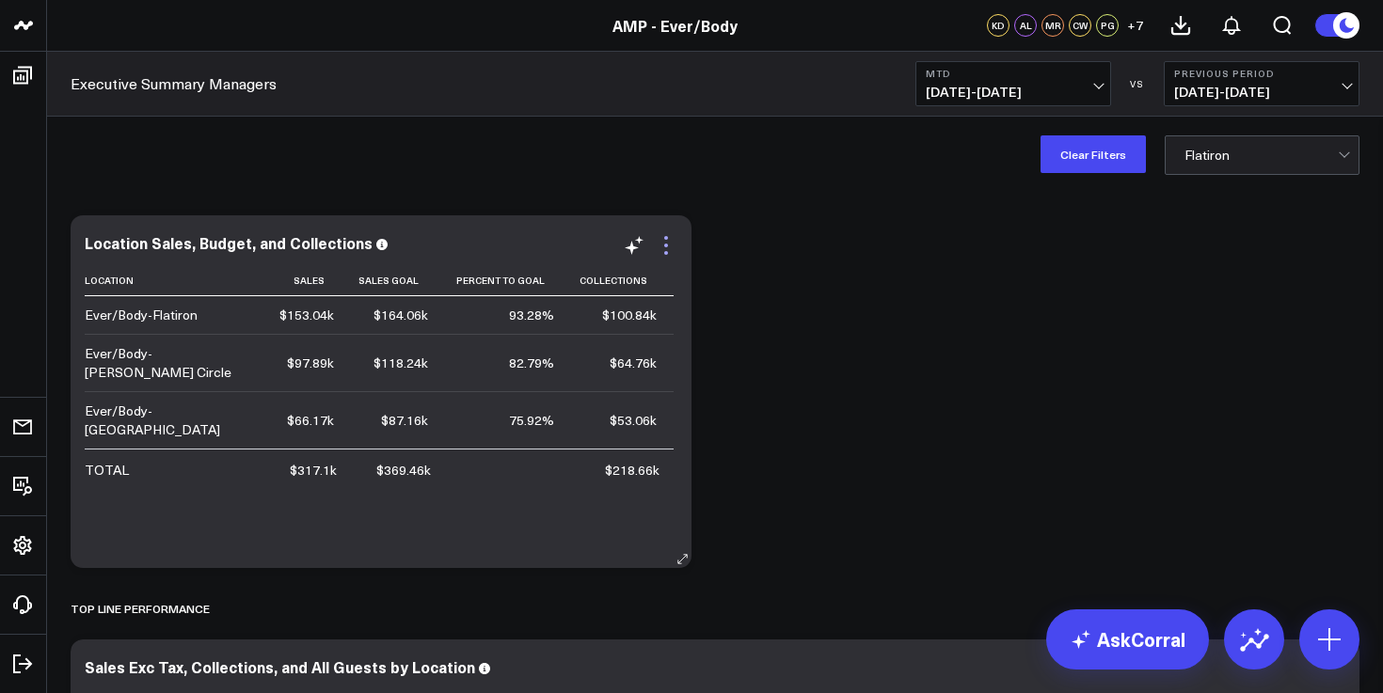
click at [668, 252] on icon at bounding box center [666, 245] width 23 height 23
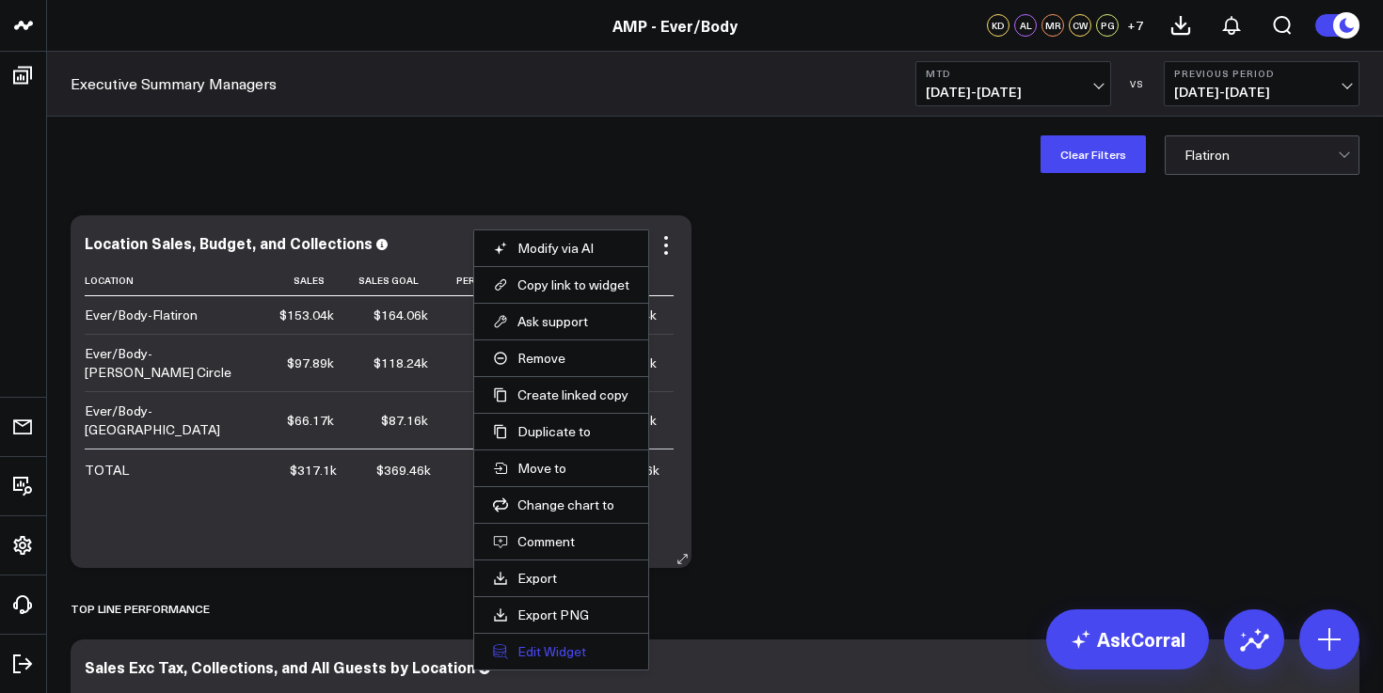
click at [592, 652] on button "Edit Widget" at bounding box center [561, 651] width 136 height 17
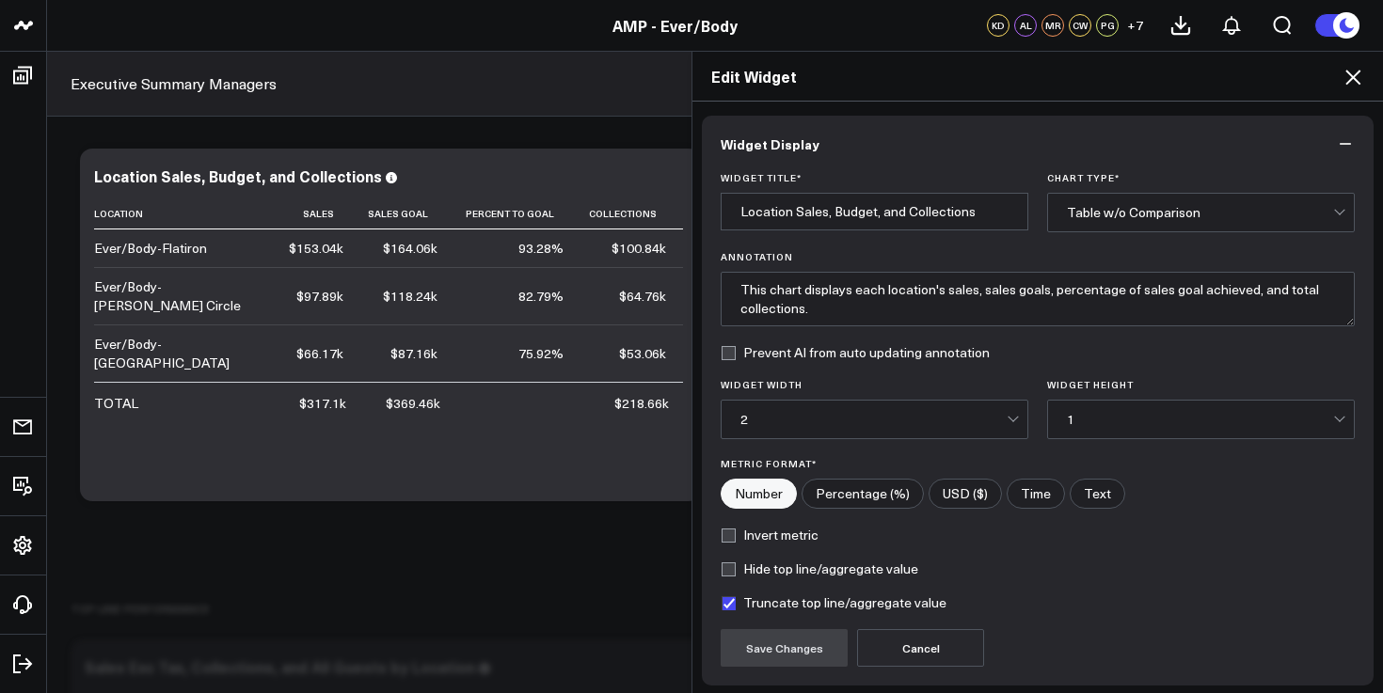
click at [1341, 144] on icon "button" at bounding box center [1345, 144] width 19 height 19
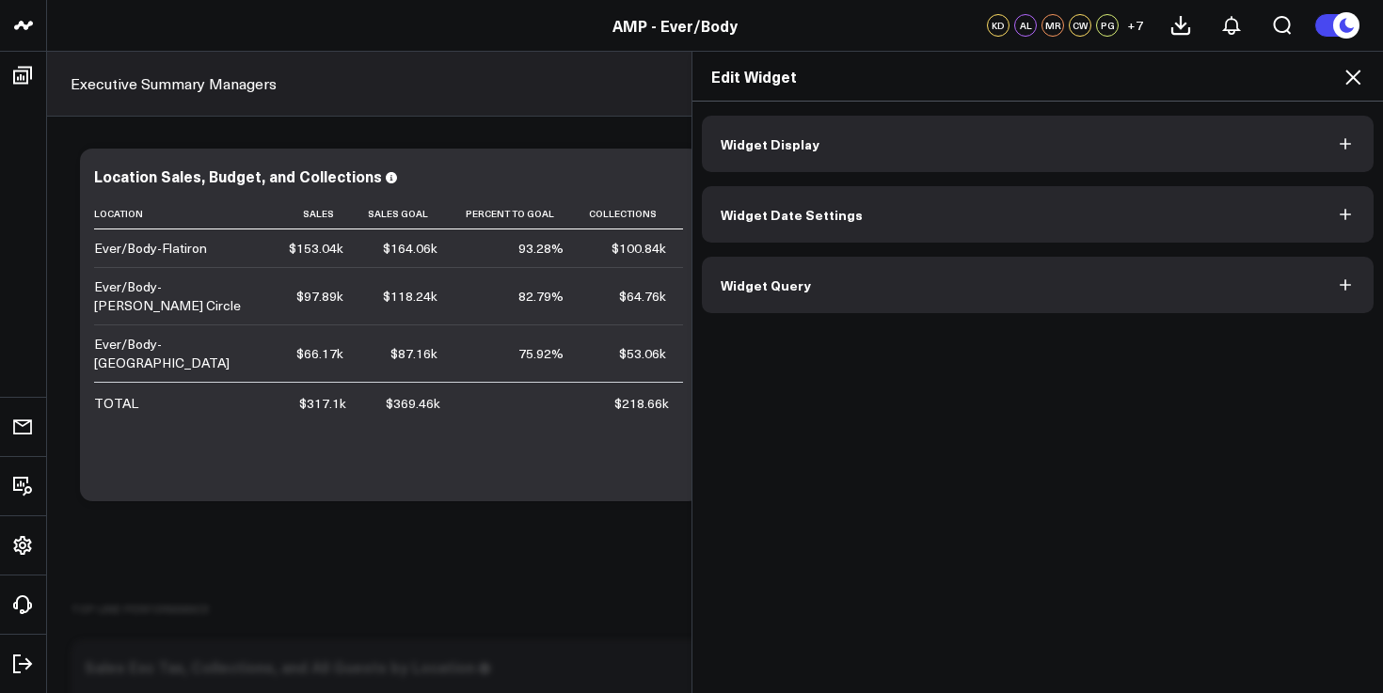
click at [1348, 75] on icon at bounding box center [1352, 77] width 23 height 23
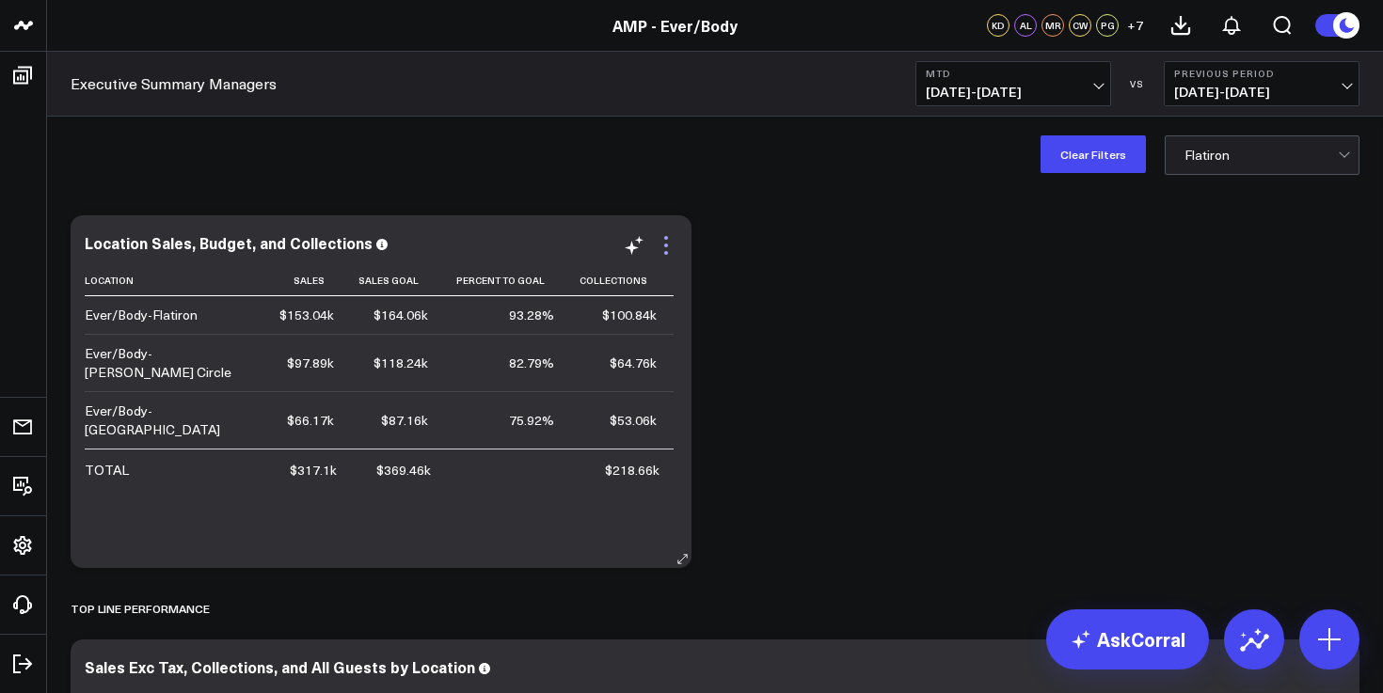
click at [665, 245] on icon at bounding box center [666, 246] width 4 height 4
click at [614, 240] on div "Modify via AI Copy link to widget Ask support Remove Create linked copy Operati…" at bounding box center [645, 245] width 64 height 23
click at [634, 245] on icon at bounding box center [634, 245] width 23 height 23
click at [925, 134] on div "Clear Filters Flatiron" at bounding box center [715, 154] width 1336 height 75
click at [1163, 659] on link "AskCorral" at bounding box center [1127, 640] width 163 height 60
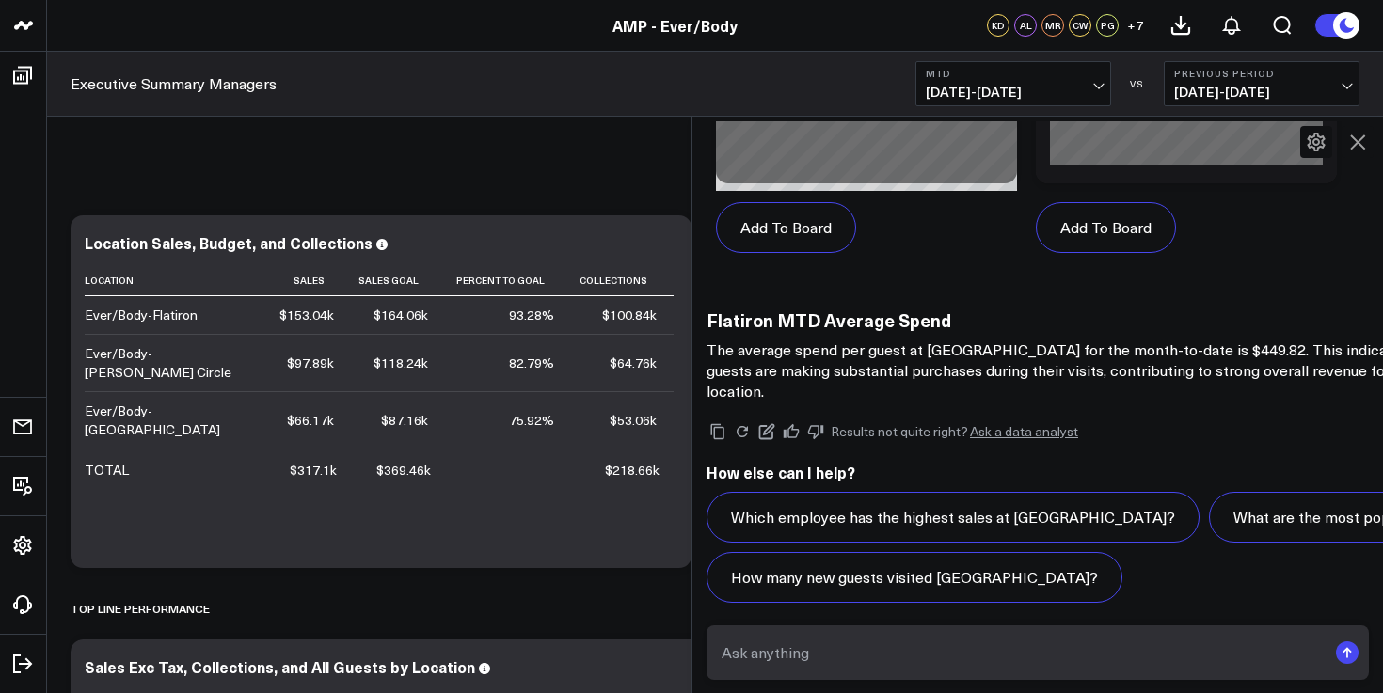
click at [1251, 77] on b "Previous Period" at bounding box center [1261, 73] width 175 height 11
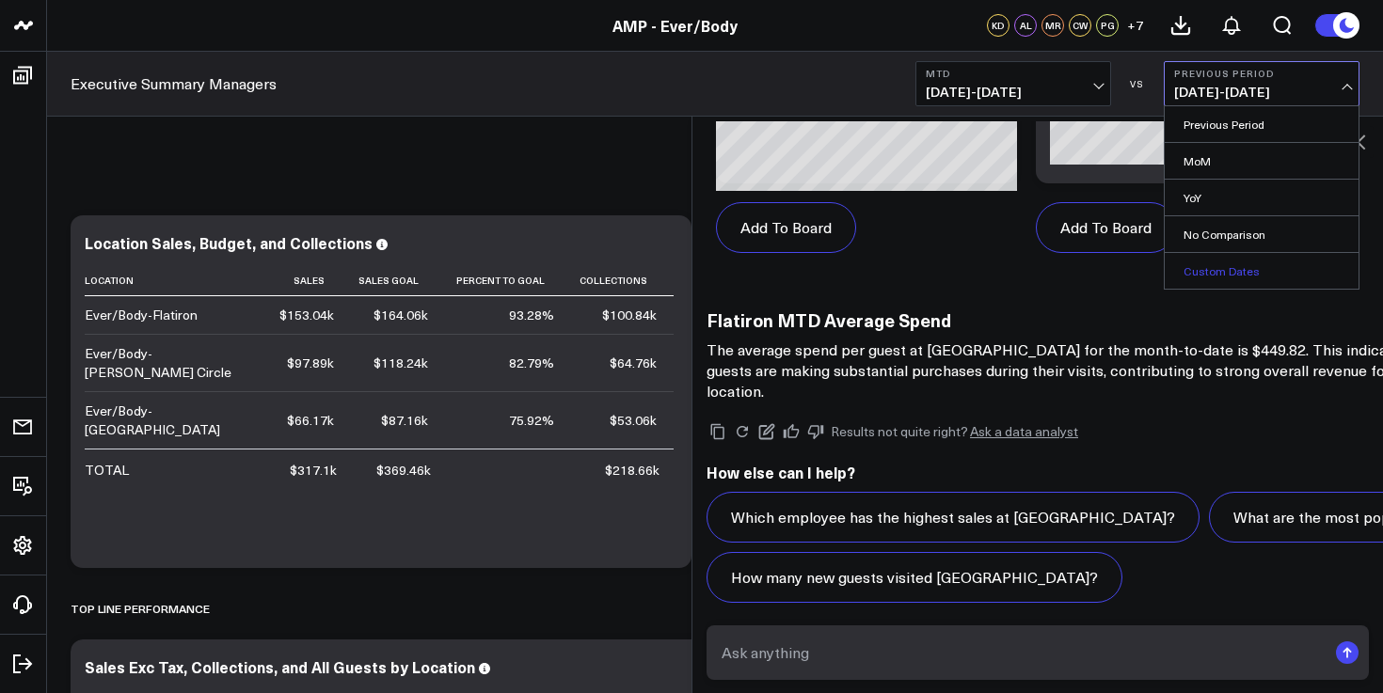
click at [1237, 265] on link "Custom Dates" at bounding box center [1262, 271] width 194 height 36
select select "7"
select select "2025"
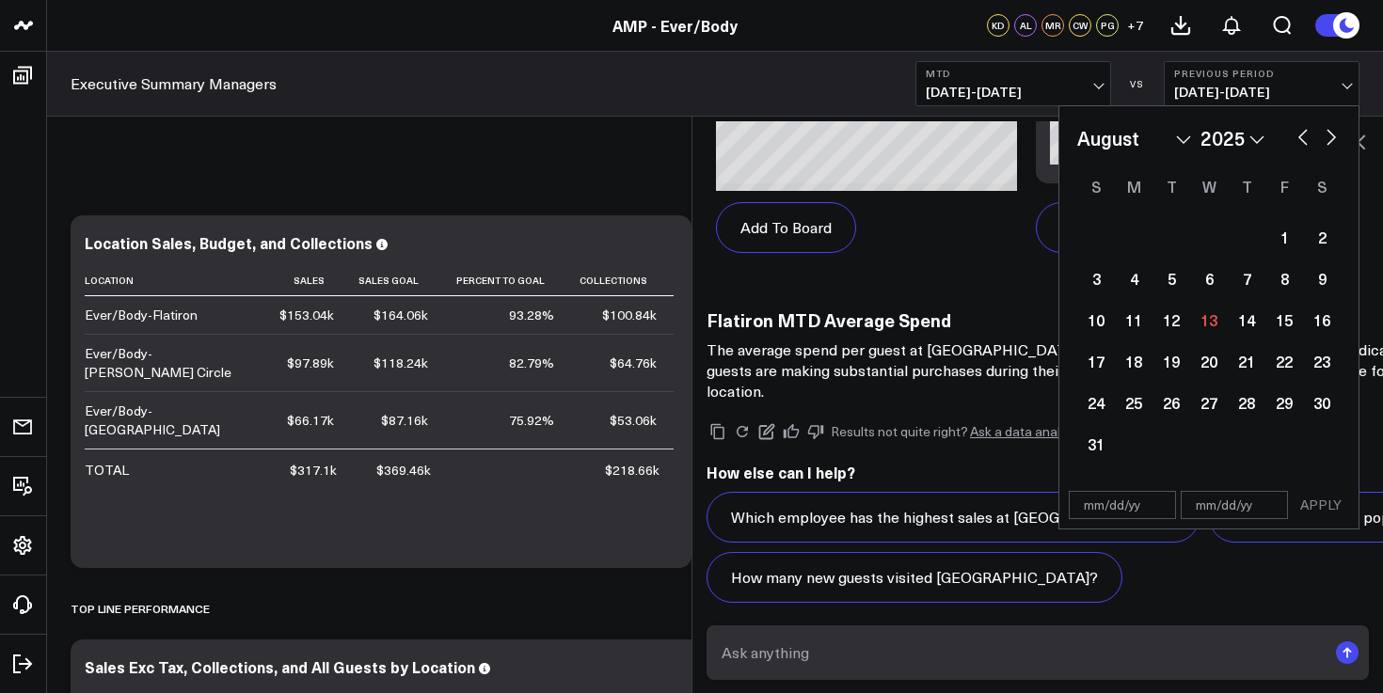
click at [1306, 130] on button "button" at bounding box center [1303, 135] width 19 height 23
select select "6"
select select "2025"
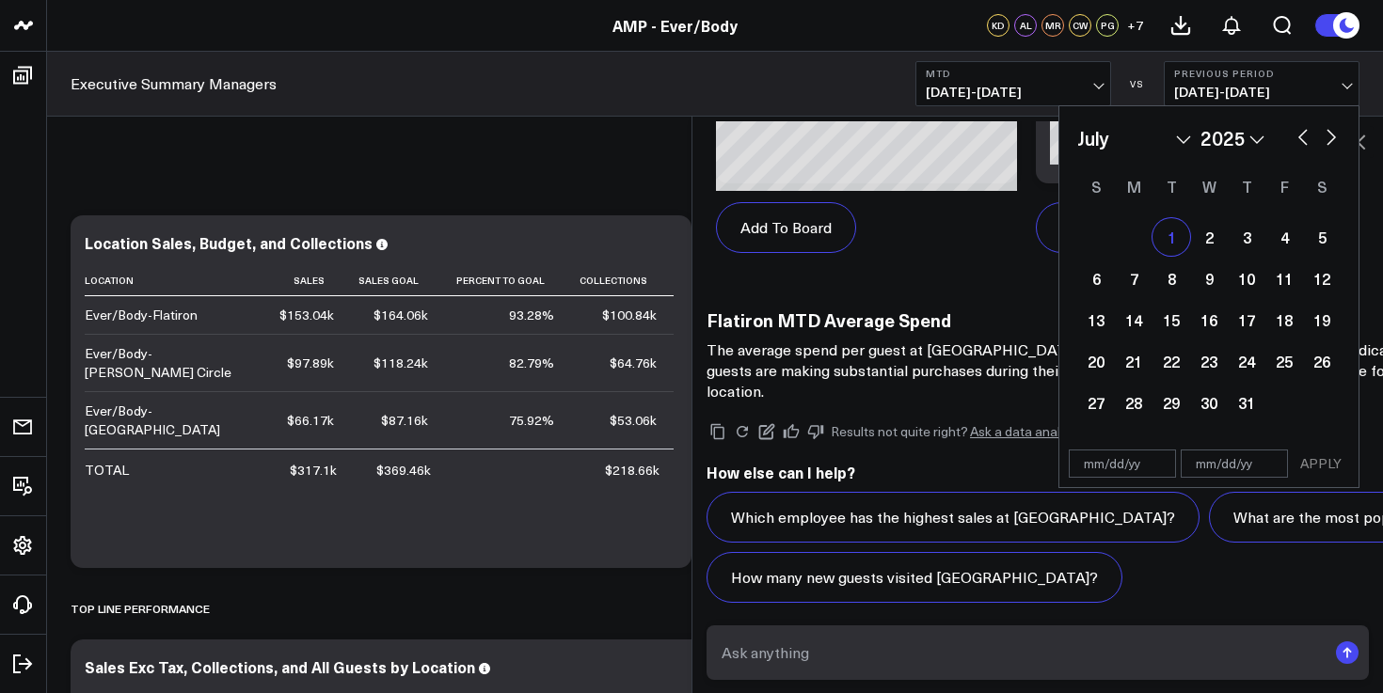
click at [1169, 244] on div "1" at bounding box center [1171, 237] width 38 height 38
type input "[DATE]"
select select "6"
select select "2025"
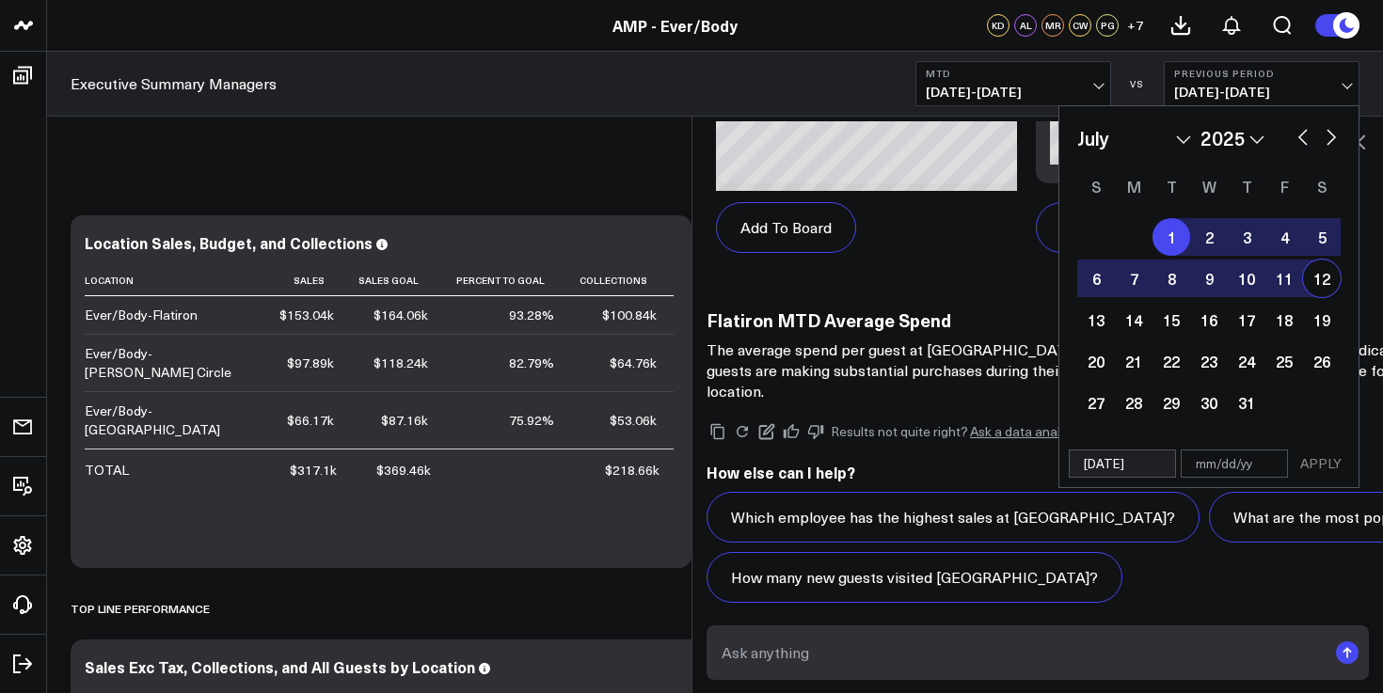
click at [1314, 277] on div "12" at bounding box center [1322, 279] width 38 height 38
type input "[DATE]"
select select "6"
select select "2025"
click at [1323, 467] on button "APPLY" at bounding box center [1321, 464] width 56 height 28
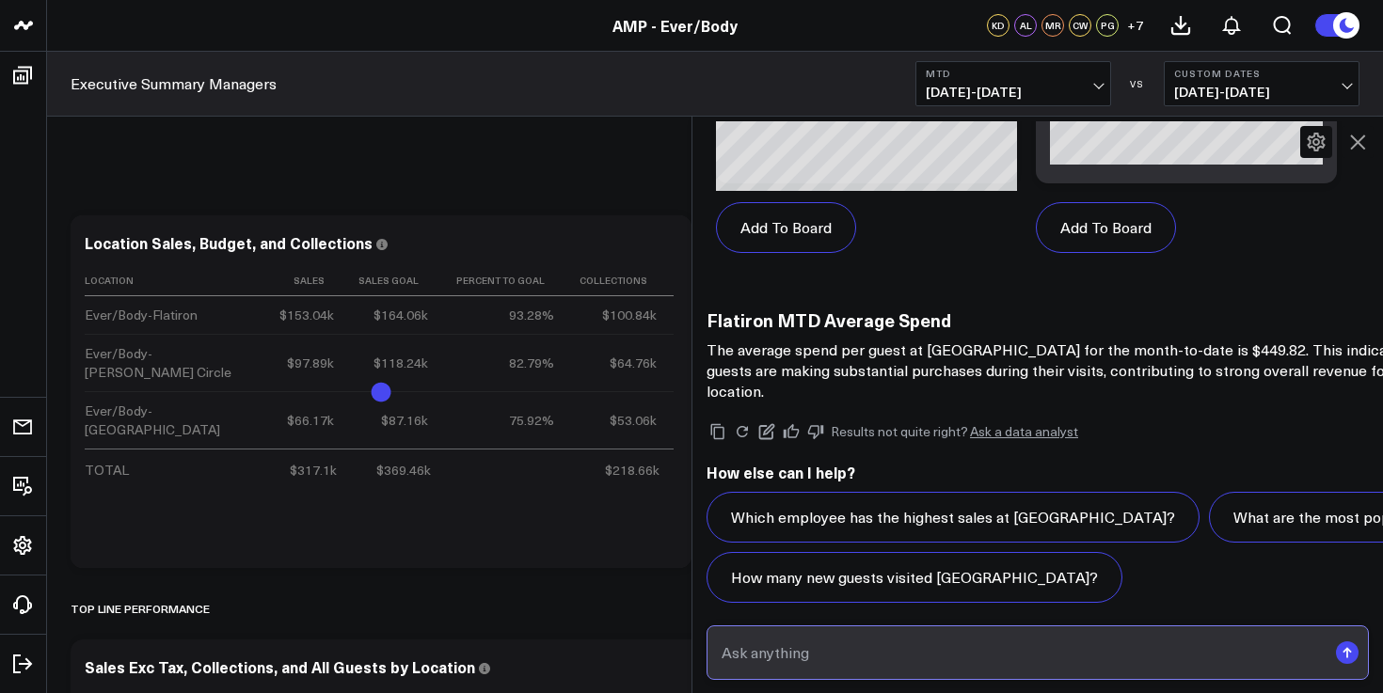
click at [883, 645] on input "text" at bounding box center [1022, 653] width 610 height 34
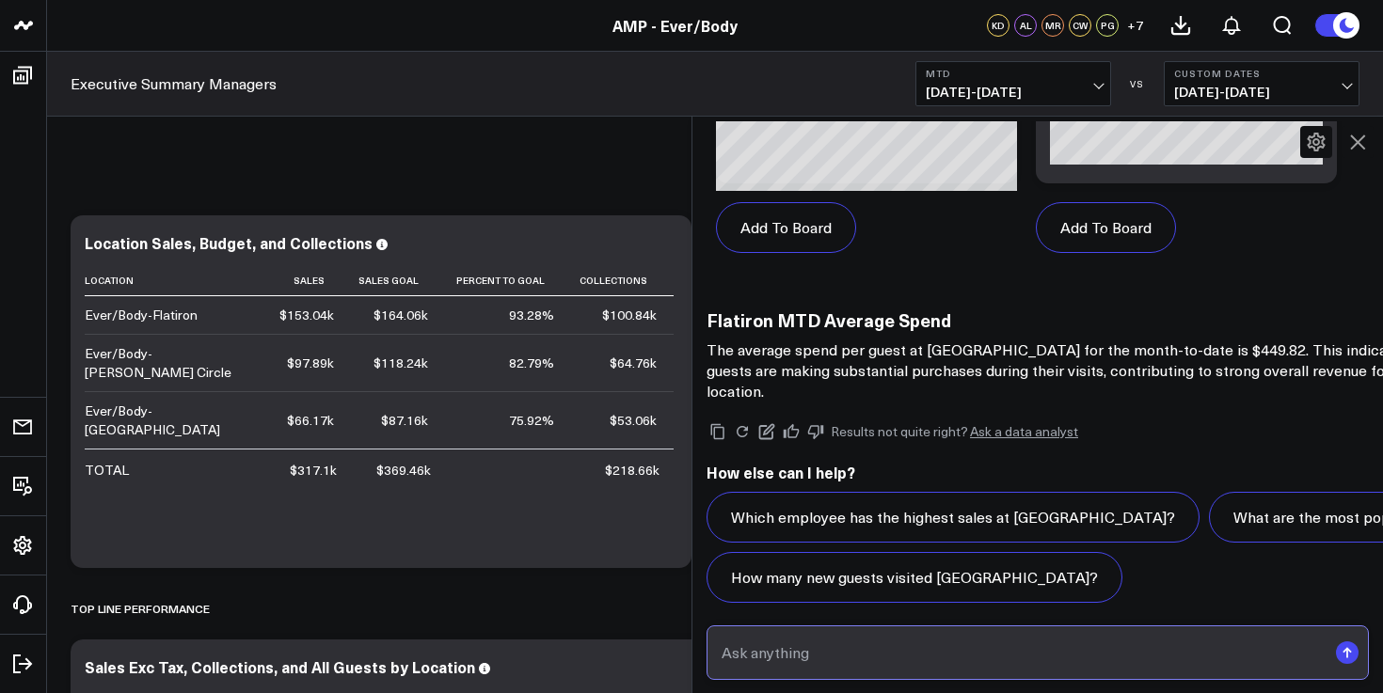
click at [886, 646] on input "text" at bounding box center [1022, 653] width 610 height 34
type input "Tell me about Flatiron MTD vs same period last month"
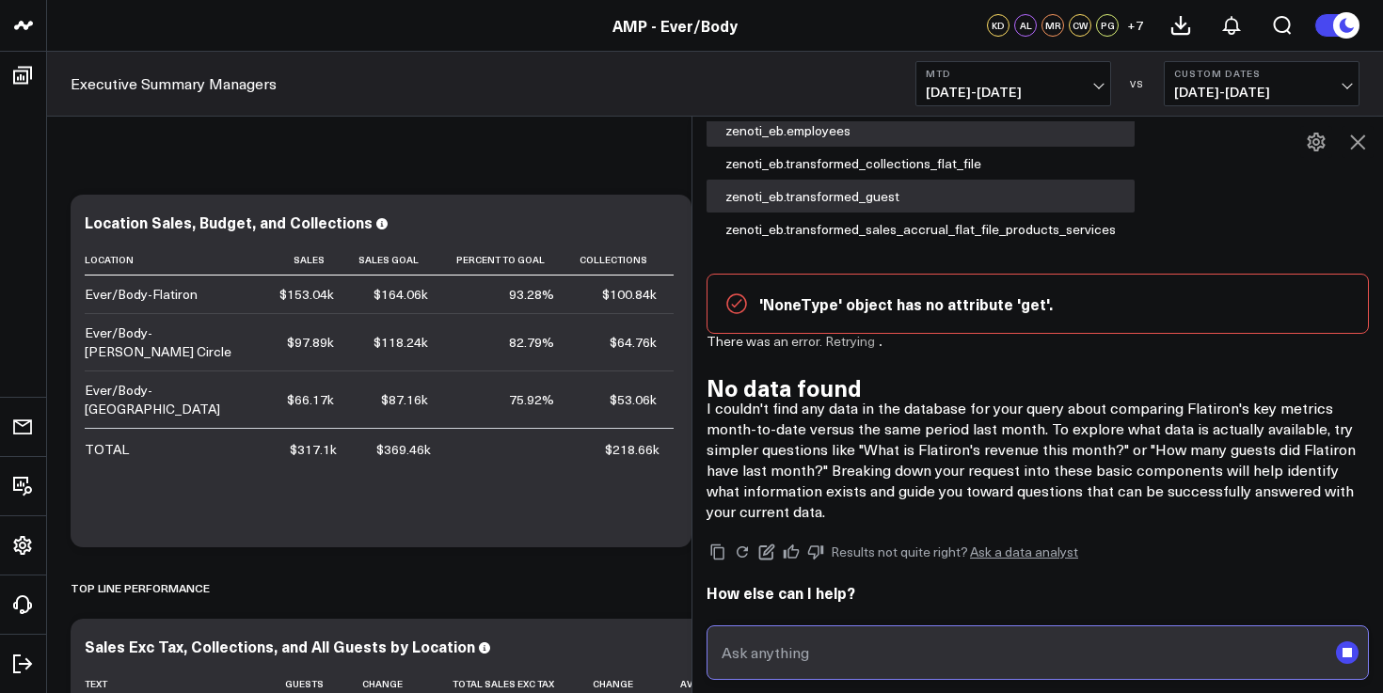
scroll to position [29, 0]
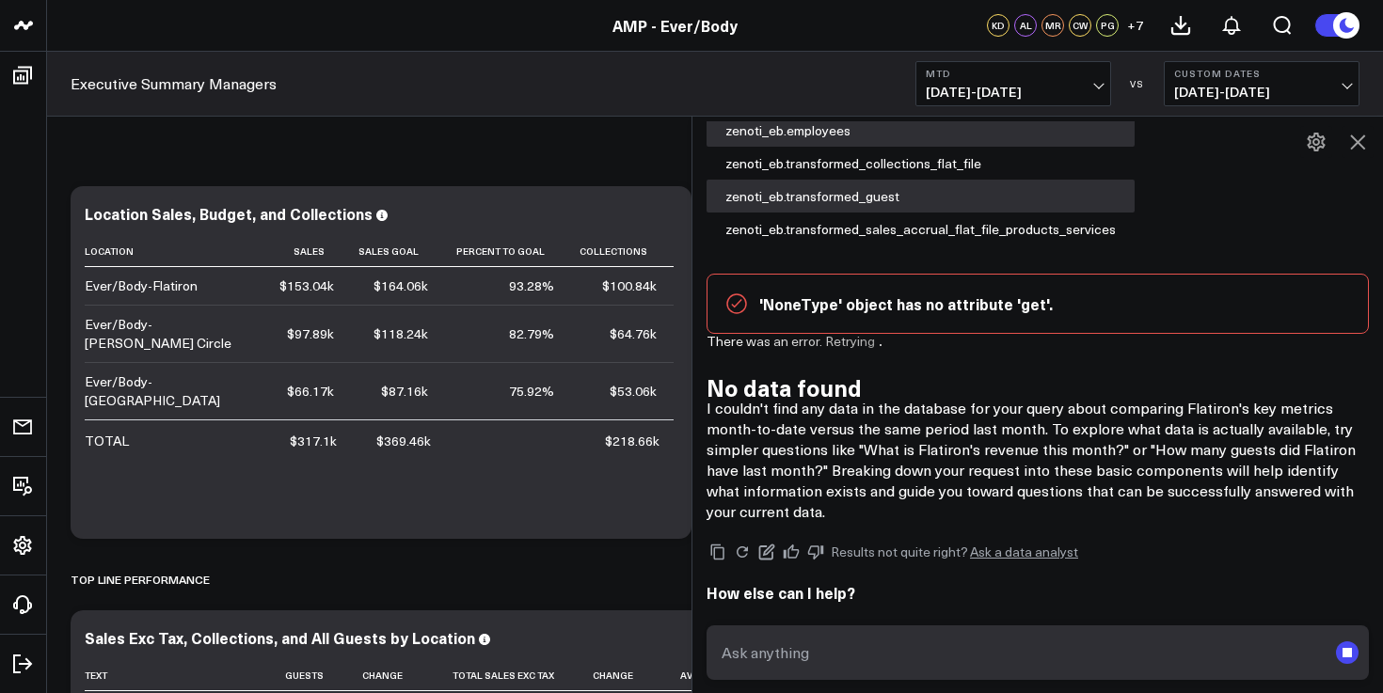
click at [815, 592] on div "Results not quite right? Ask a data analyst How else can I help? Regenerate ans…" at bounding box center [1037, 602] width 662 height 160
click at [813, 612] on button "Regenerate answer" at bounding box center [796, 637] width 181 height 51
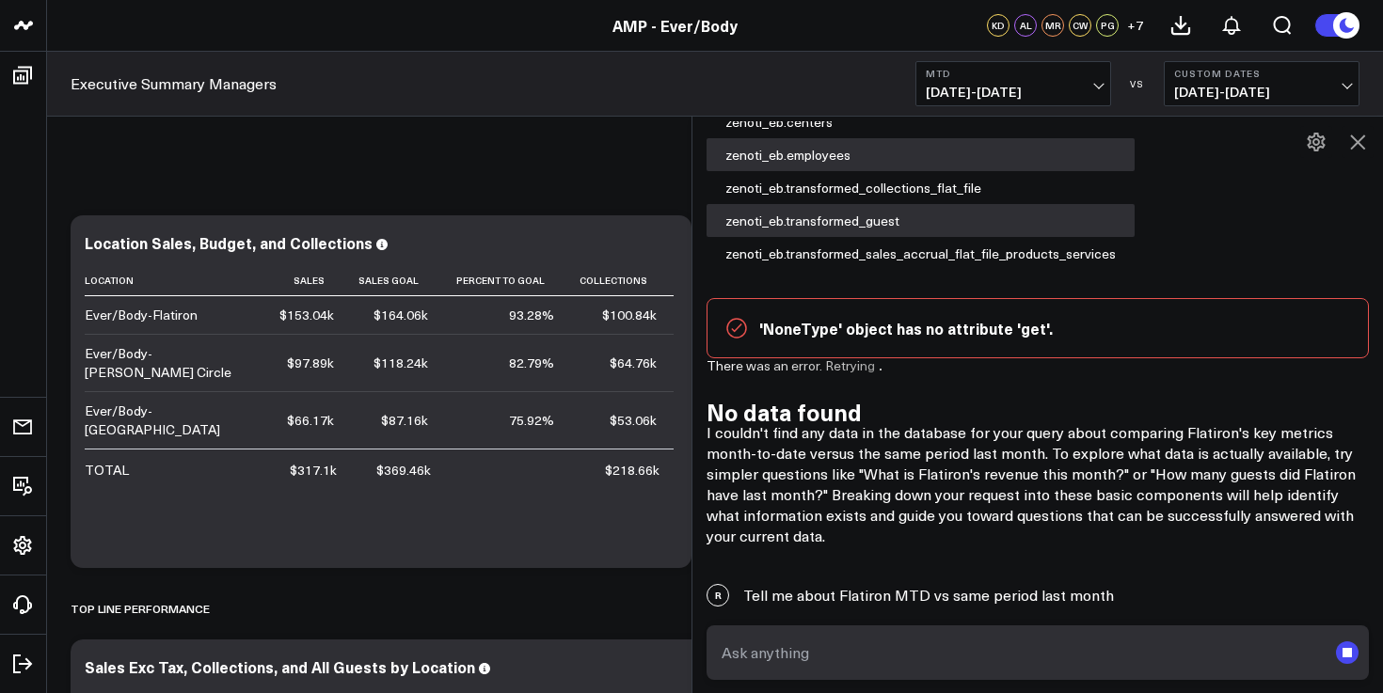
scroll to position [15559, 0]
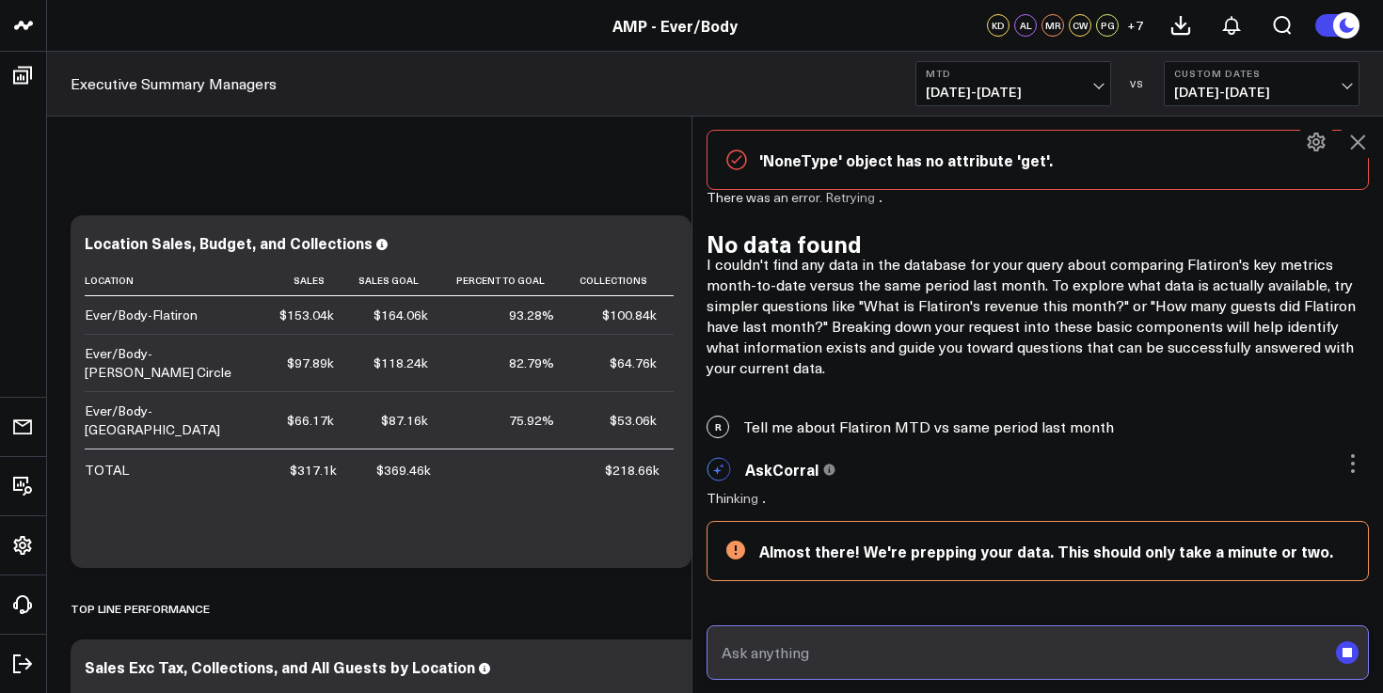
click at [839, 646] on input "text" at bounding box center [1022, 653] width 610 height 34
click at [1350, 661] on rect "submit" at bounding box center [1347, 653] width 23 height 23
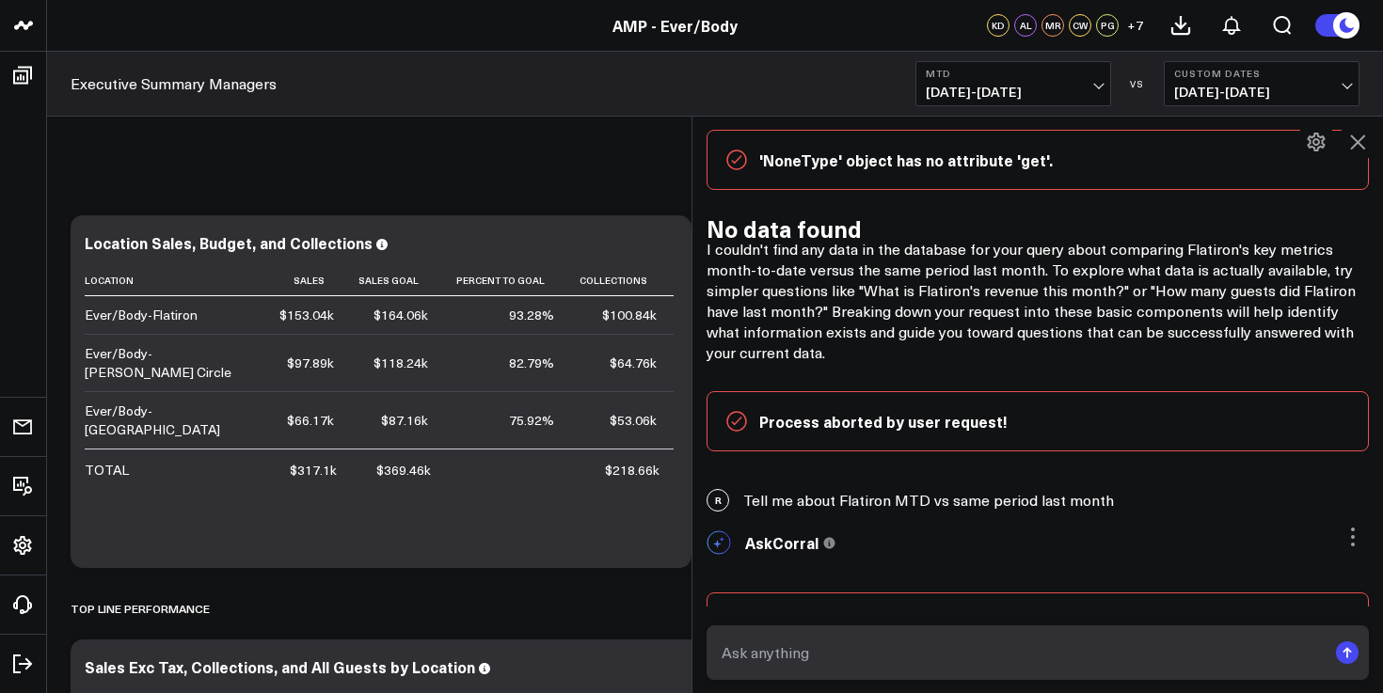
scroll to position [15648, 0]
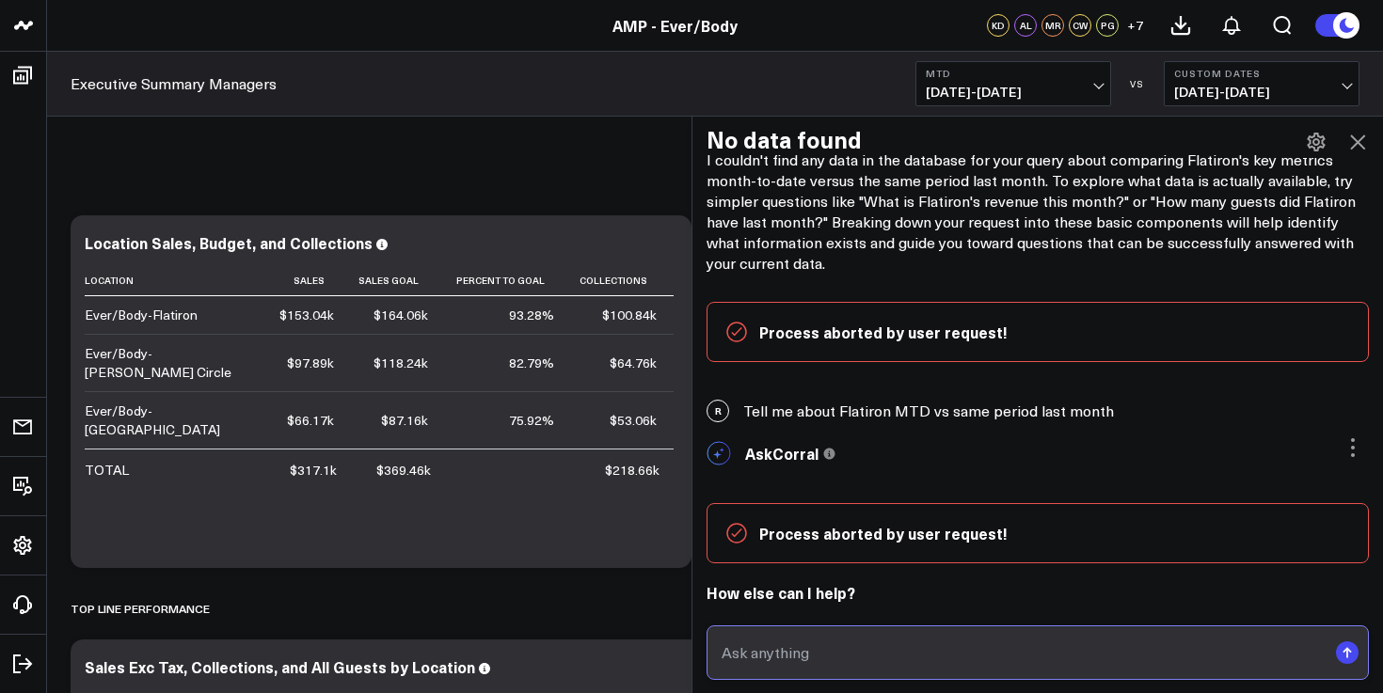
click at [1008, 664] on input "text" at bounding box center [1022, 653] width 610 height 34
click at [937, 612] on button "Clear context" at bounding box center [967, 637] width 141 height 51
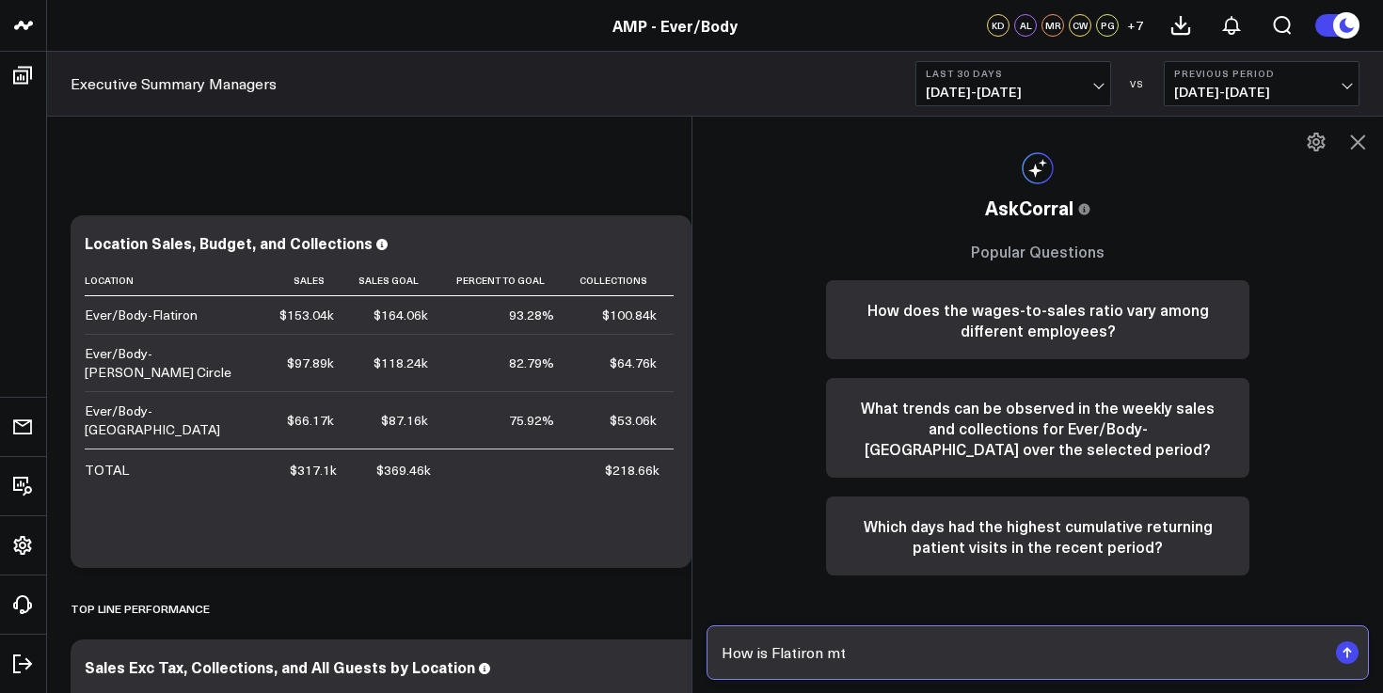
type input "How is Flatiron mtd"
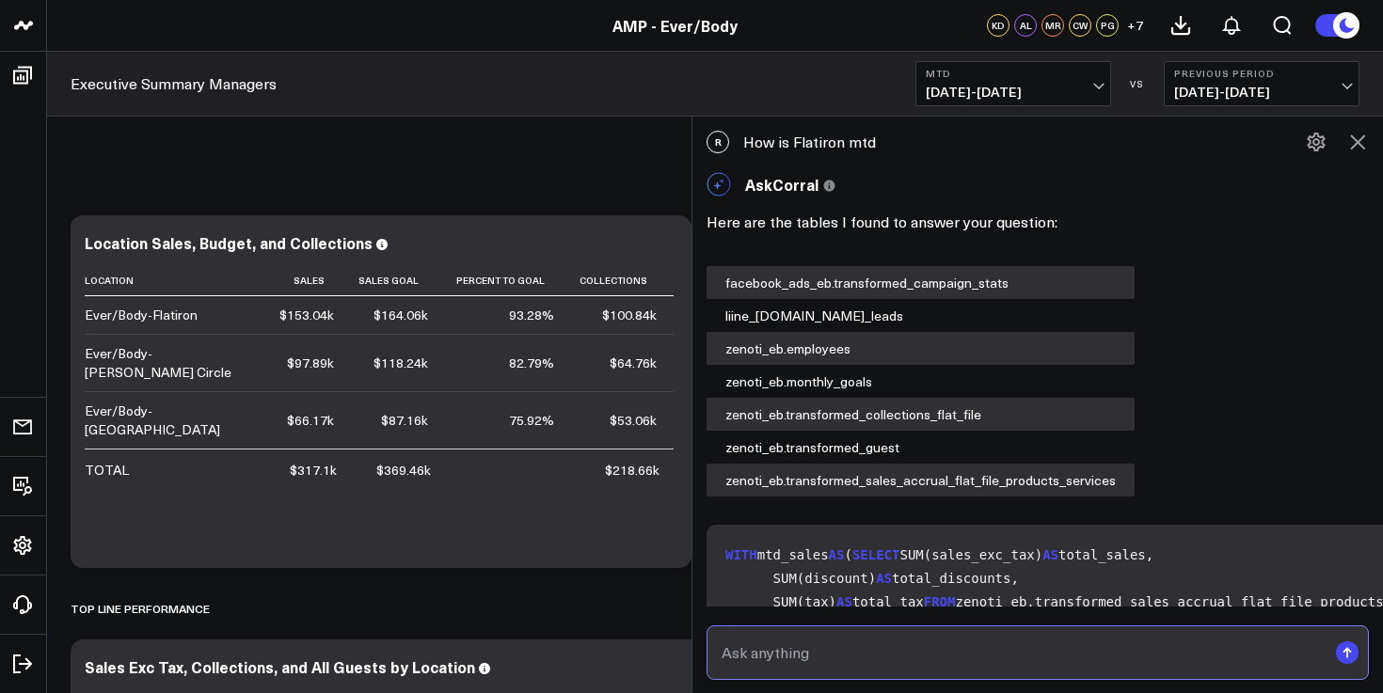
scroll to position [1088, 0]
